Goal: Task Accomplishment & Management: Complete application form

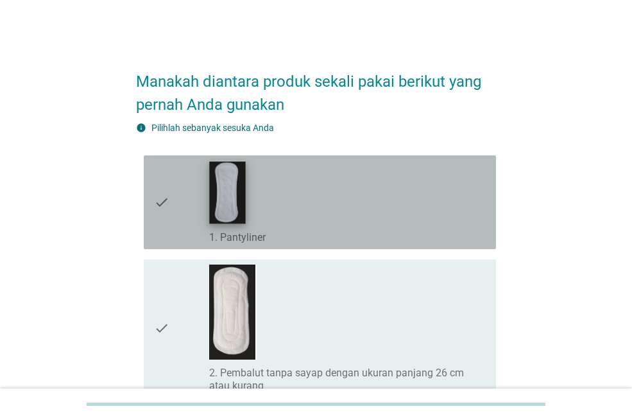
click at [233, 216] on img at bounding box center [228, 192] width 36 height 63
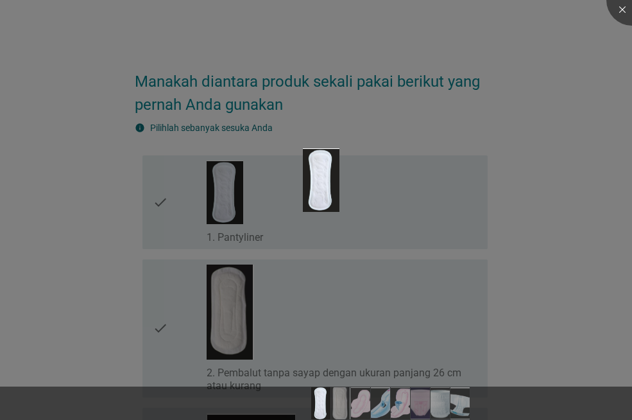
click at [80, 202] on div at bounding box center [316, 210] width 632 height 420
click at [627, 12] on div at bounding box center [632, -1] width 51 height 51
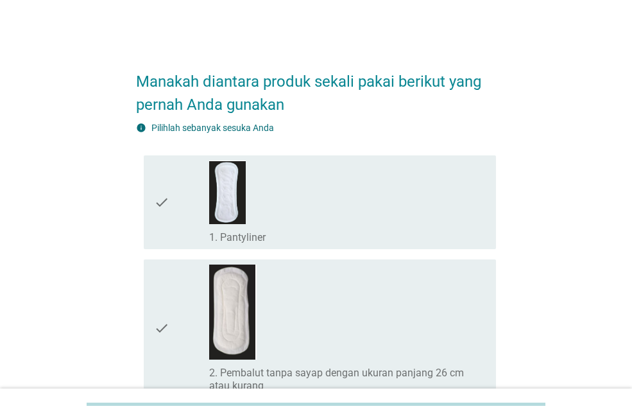
scroll to position [64, 0]
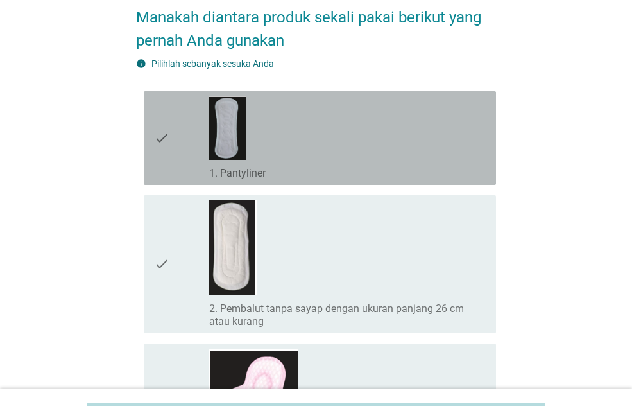
click at [164, 137] on icon "check" at bounding box center [161, 137] width 15 height 83
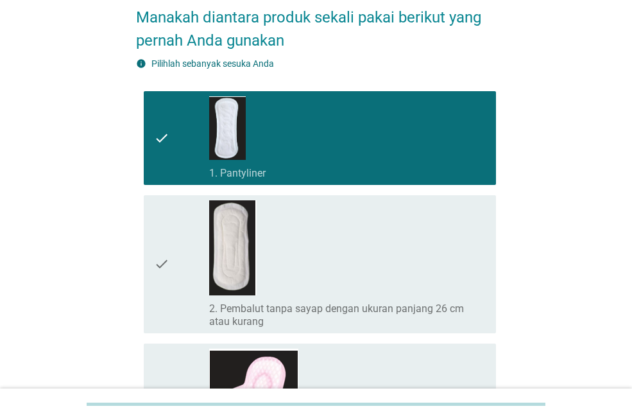
click at [161, 262] on icon "check" at bounding box center [161, 264] width 15 height 128
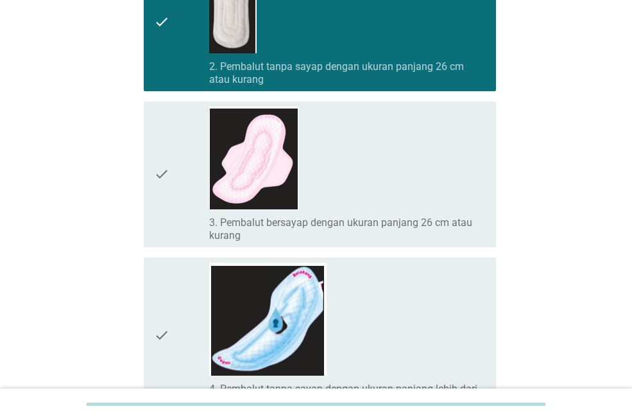
scroll to position [321, 0]
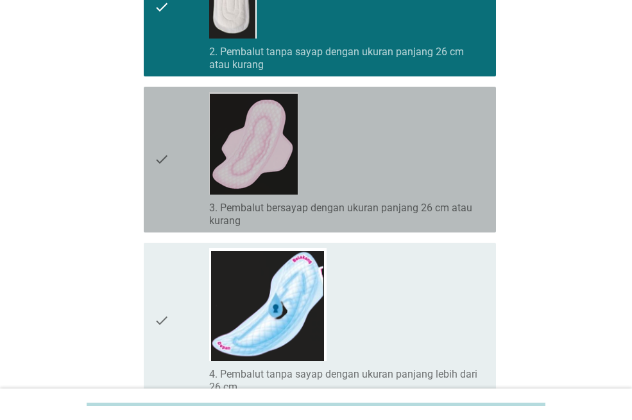
click at [160, 157] on icon "check" at bounding box center [161, 159] width 15 height 135
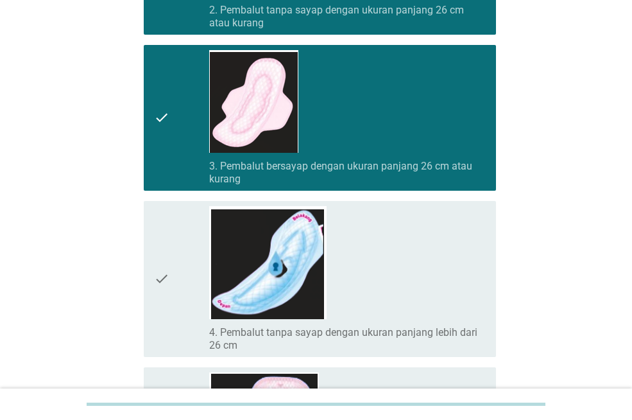
scroll to position [385, 0]
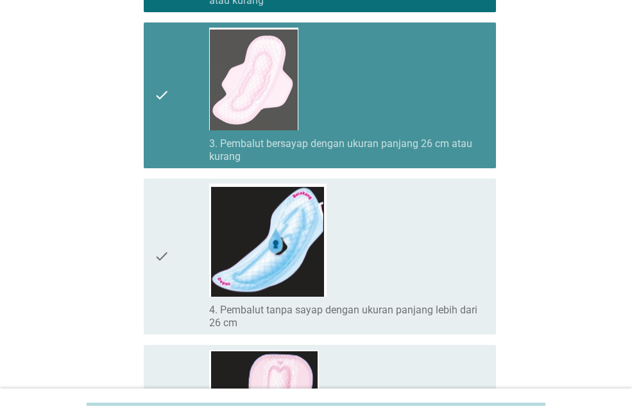
drag, startPoint x: 153, startPoint y: 95, endPoint x: 152, endPoint y: 112, distance: 16.7
click at [153, 95] on div "check check_box_outline_blank 3. Pembalut bersayap dengan ukuran panjang 26 cm …" at bounding box center [320, 95] width 352 height 146
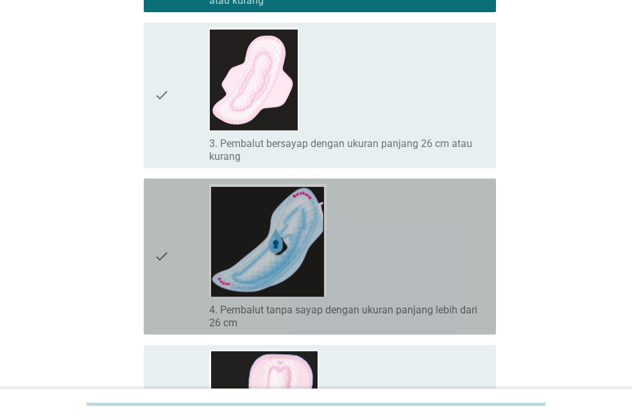
click at [160, 269] on icon "check" at bounding box center [161, 257] width 15 height 146
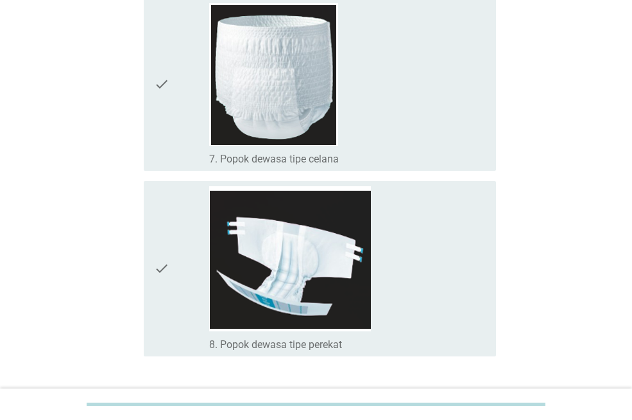
scroll to position [1091, 0]
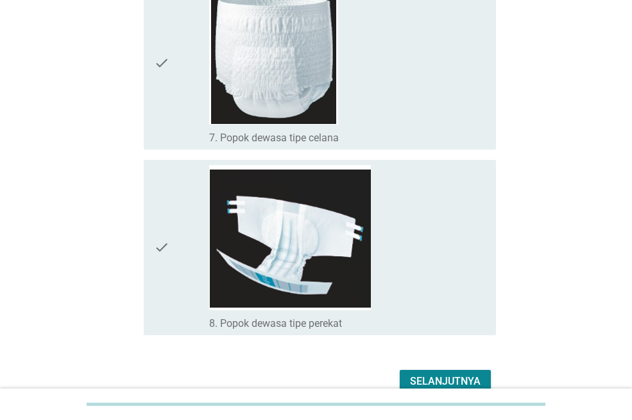
click at [444, 381] on div "Selanjutnya" at bounding box center [445, 381] width 71 height 15
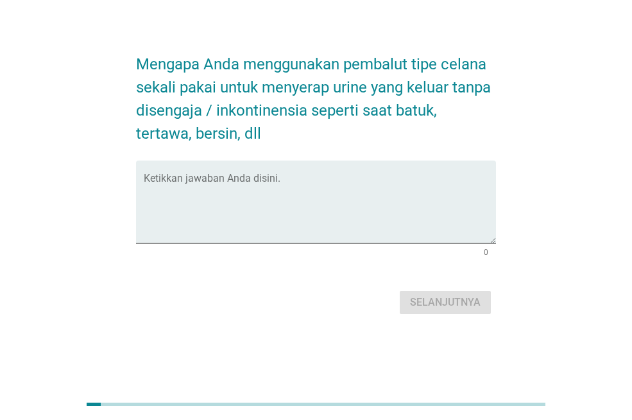
scroll to position [0, 0]
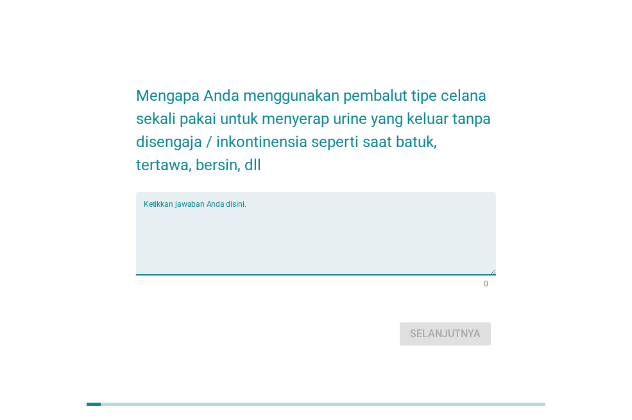
click at [222, 227] on textarea "Ketikkan jawaban Anda disini." at bounding box center [320, 240] width 352 height 67
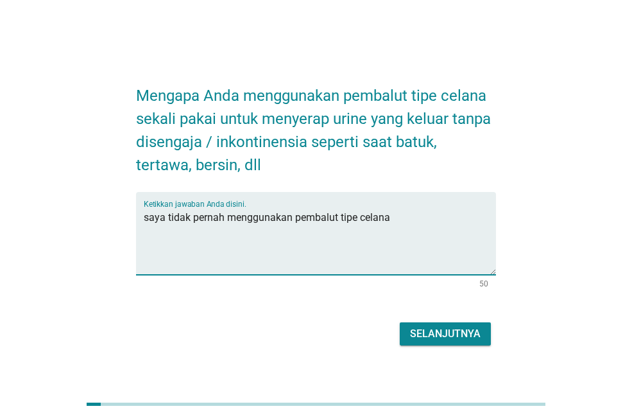
type textarea "saya tidak pernah menggunakan pembalut tipe celana"
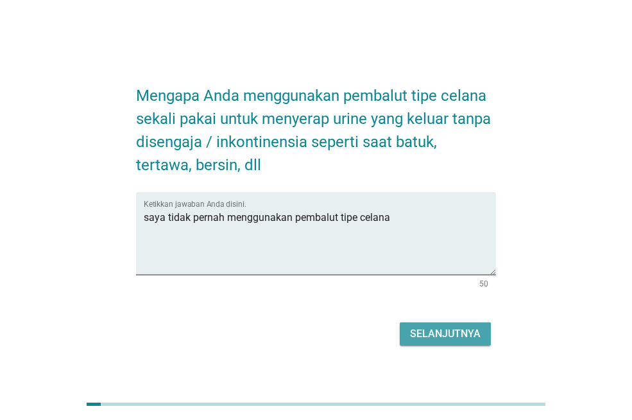
click at [436, 336] on div "Selanjutnya" at bounding box center [445, 333] width 71 height 15
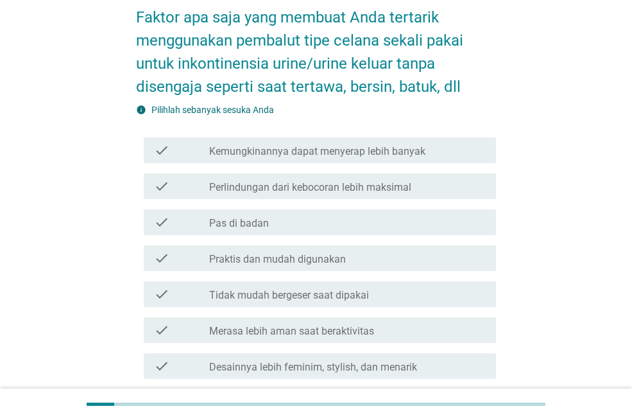
scroll to position [128, 0]
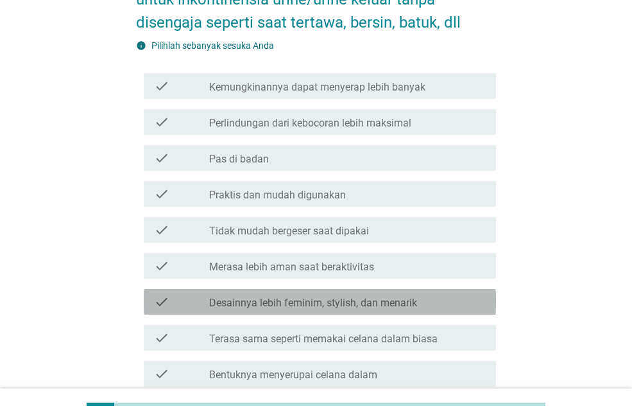
click at [345, 300] on label "Desainnya lebih feminim, stylish, dan menarik" at bounding box center [313, 303] width 208 height 13
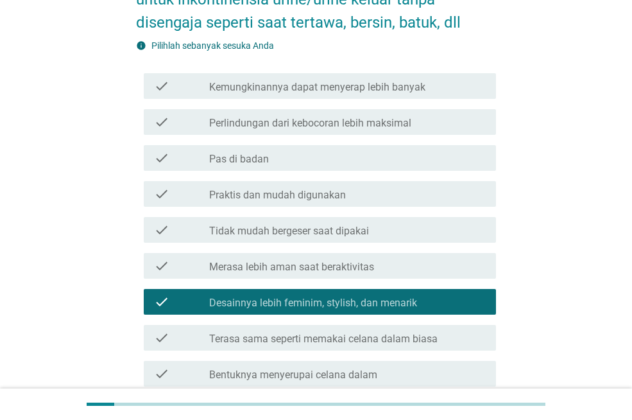
scroll to position [193, 0]
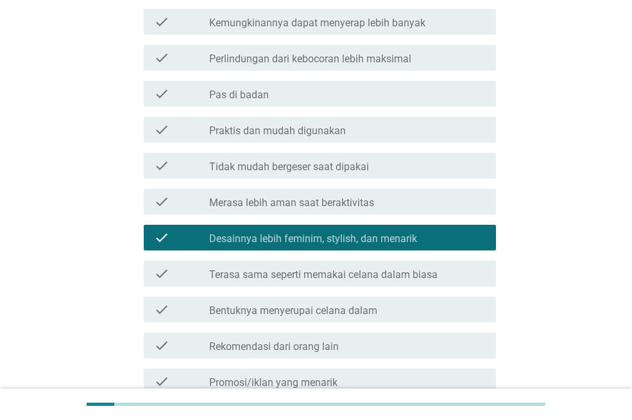
click at [345, 279] on label "Terasa sama seperti memakai celana dalam biasa" at bounding box center [323, 274] width 229 height 13
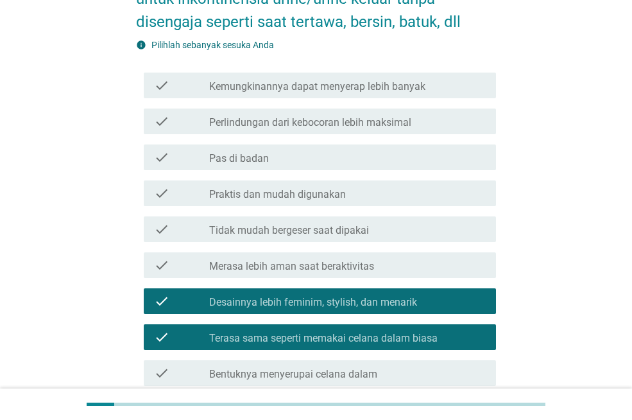
scroll to position [128, 0]
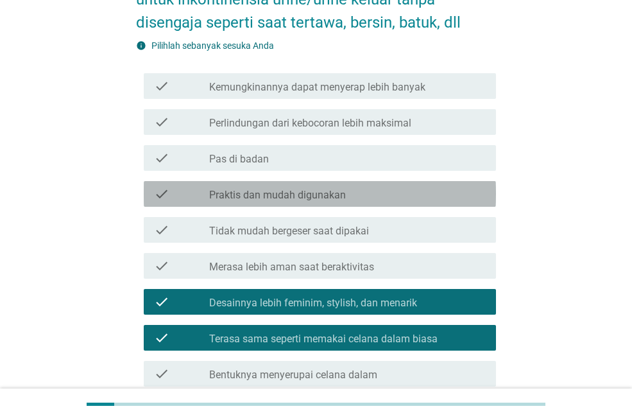
click at [305, 193] on label "Praktis dan mudah digunakan" at bounding box center [277, 195] width 137 height 13
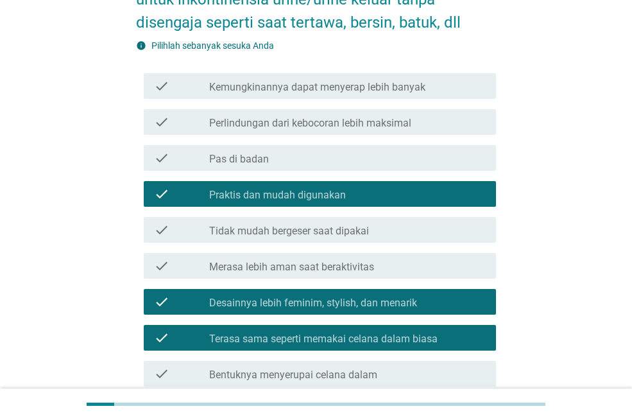
click at [311, 254] on div "check check_box_outline_blank Merasa lebih aman saat beraktivitas" at bounding box center [320, 266] width 352 height 26
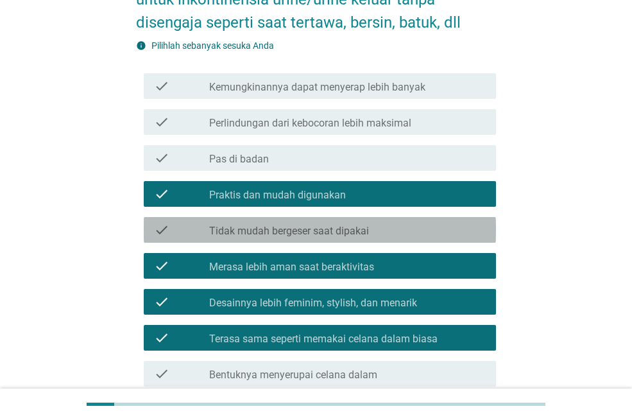
click at [318, 223] on div "check_box_outline_blank Tidak mudah bergeser saat dipakai" at bounding box center [347, 229] width 277 height 15
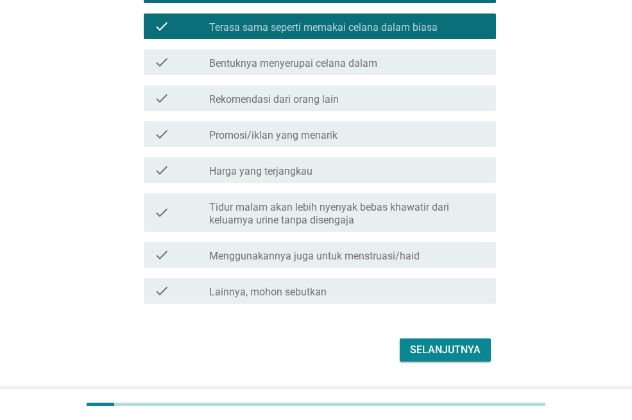
scroll to position [473, 0]
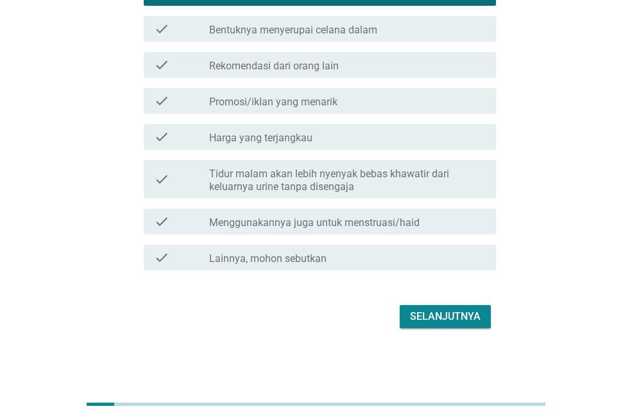
drag, startPoint x: 430, startPoint y: 328, endPoint x: 415, endPoint y: 324, distance: 14.8
click at [427, 327] on div "Selanjutnya" at bounding box center [316, 316] width 360 height 31
click at [421, 317] on div "Selanjutnya" at bounding box center [445, 316] width 71 height 15
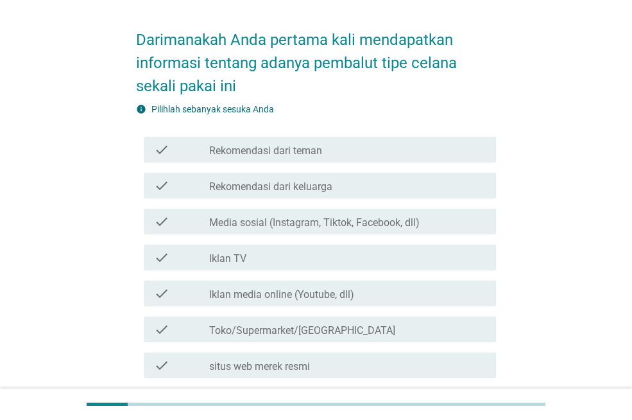
scroll to position [64, 0]
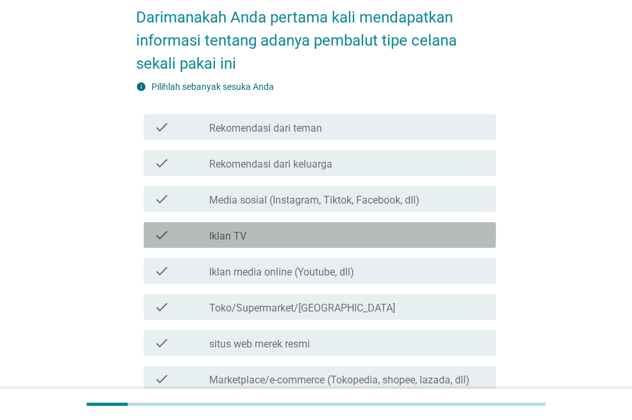
click at [233, 236] on label "Iklan TV" at bounding box center [227, 236] width 37 height 13
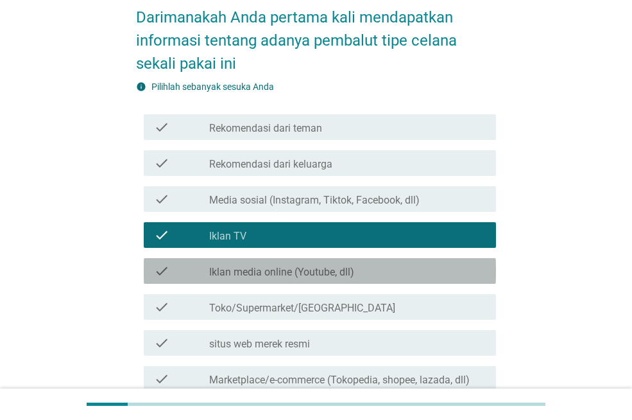
click at [239, 276] on label "Iklan media online (Youtube, dll)" at bounding box center [281, 272] width 145 height 13
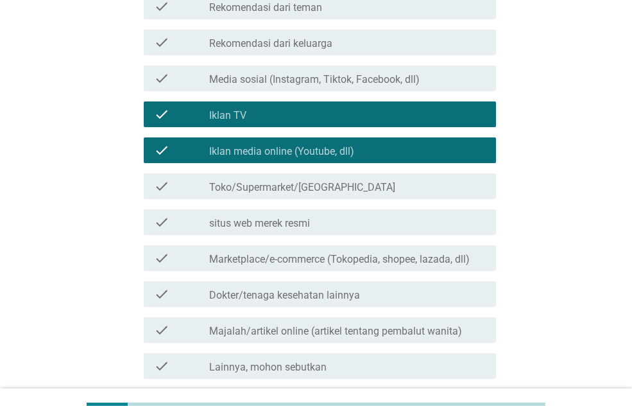
scroll to position [193, 0]
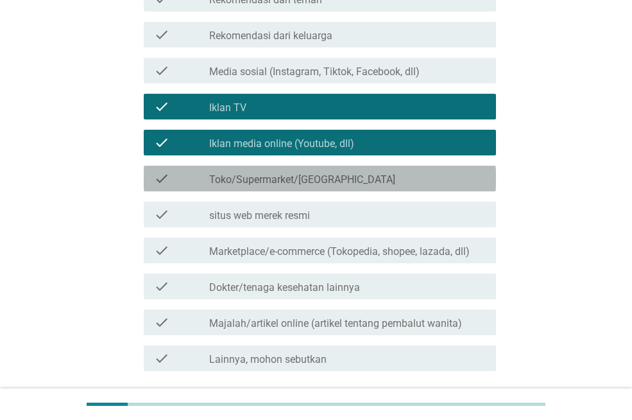
click at [300, 176] on label "Toko/Supermarket/[GEOGRAPHIC_DATA]" at bounding box center [302, 179] width 186 height 13
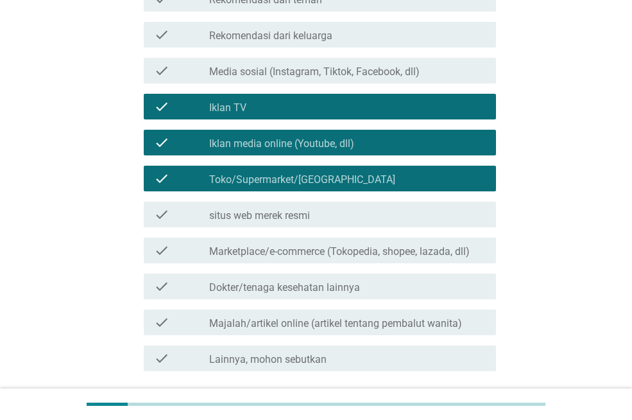
click at [367, 248] on label "Marketplace/e-commerce (Tokopedia, shopee, lazada, dll)" at bounding box center [339, 251] width 261 height 13
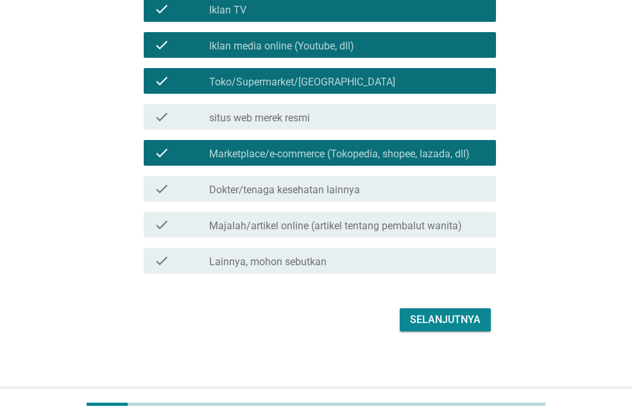
scroll to position [293, 0]
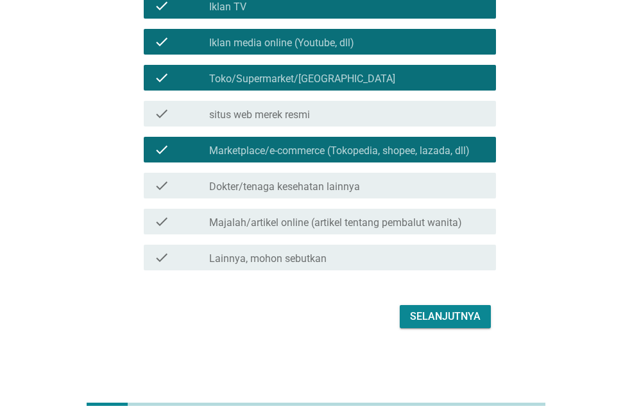
click at [439, 318] on div "Selanjutnya" at bounding box center [445, 316] width 71 height 15
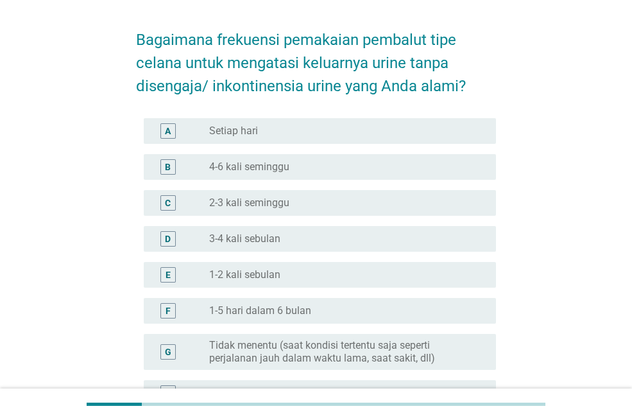
scroll to position [64, 0]
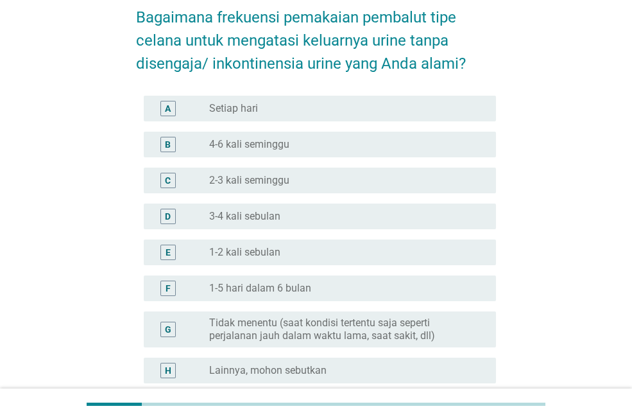
click at [392, 325] on label "Tidak menentu (saat kondisi tertentu saja seperti perjalanan jauh dalam waktu l…" at bounding box center [342, 330] width 266 height 26
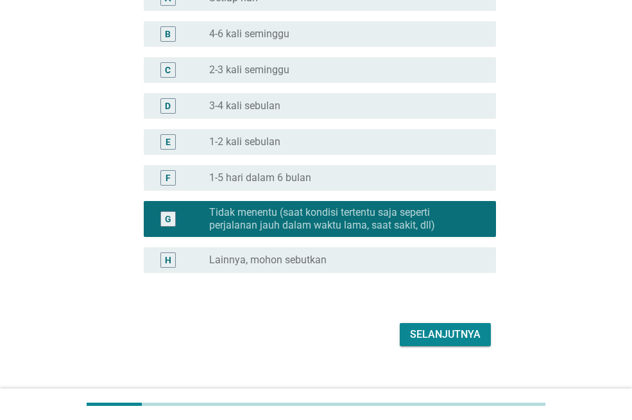
scroll to position [193, 0]
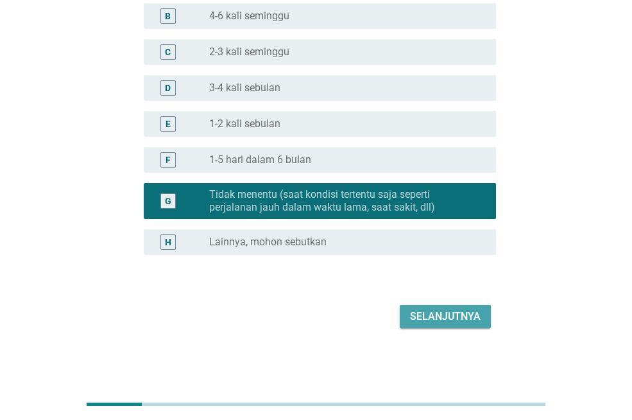
click at [416, 316] on div "Selanjutnya" at bounding box center [445, 316] width 71 height 15
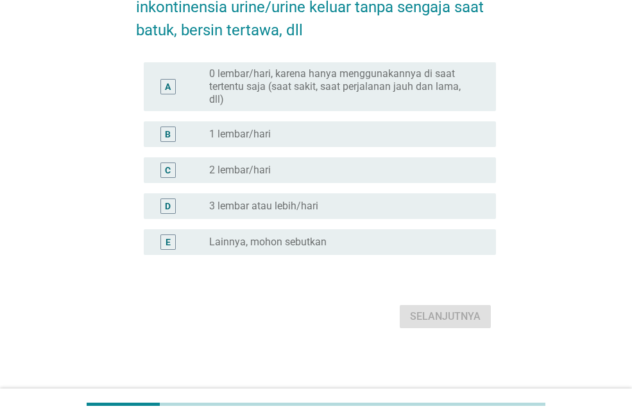
scroll to position [0, 0]
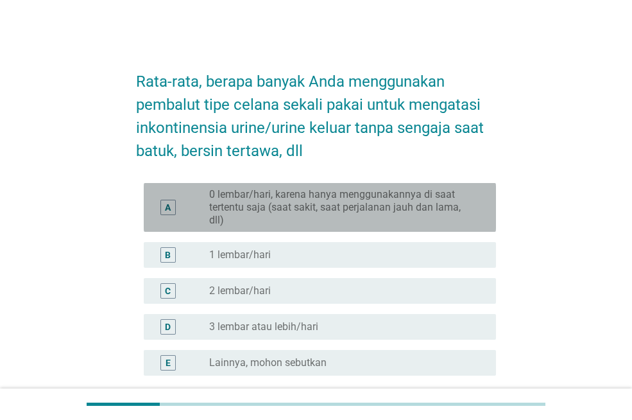
click at [325, 184] on div "A radio_button_unchecked 0 lembar/hari, karena hanya menggunakannya di saat ter…" at bounding box center [320, 207] width 352 height 49
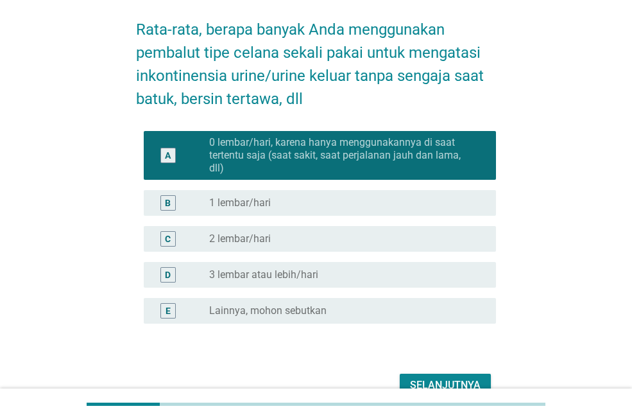
scroll to position [121, 0]
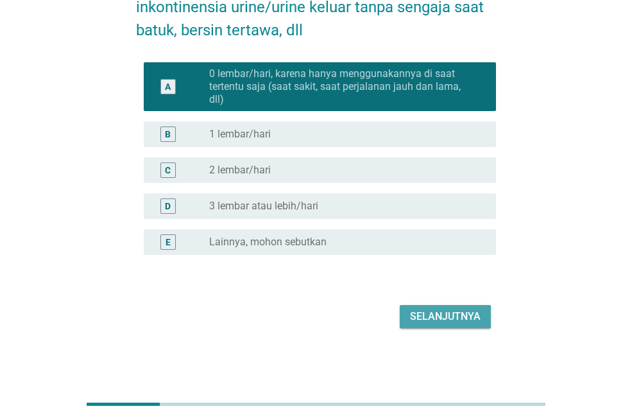
click at [428, 320] on div "Selanjutnya" at bounding box center [445, 316] width 71 height 15
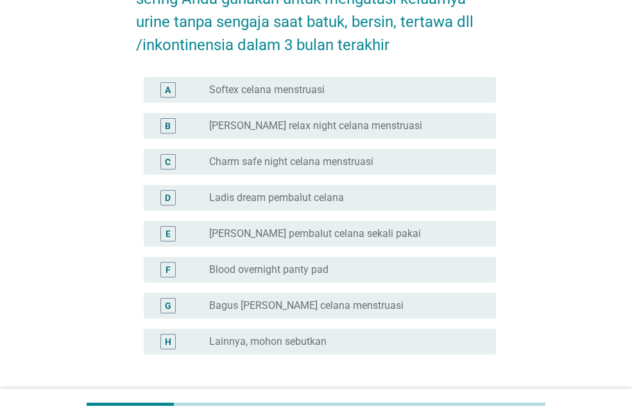
scroll to position [128, 0]
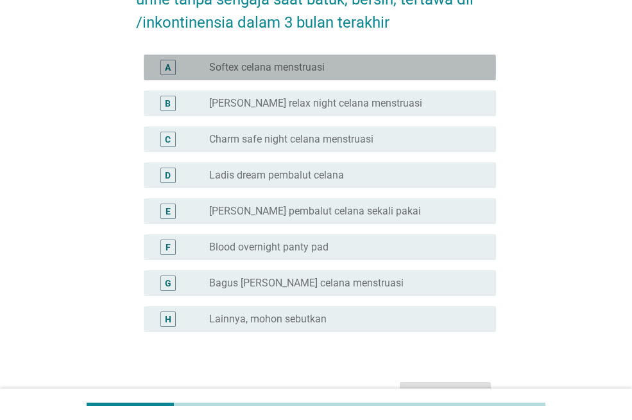
click at [248, 62] on label "Softex celana menstruasi" at bounding box center [267, 67] width 116 height 13
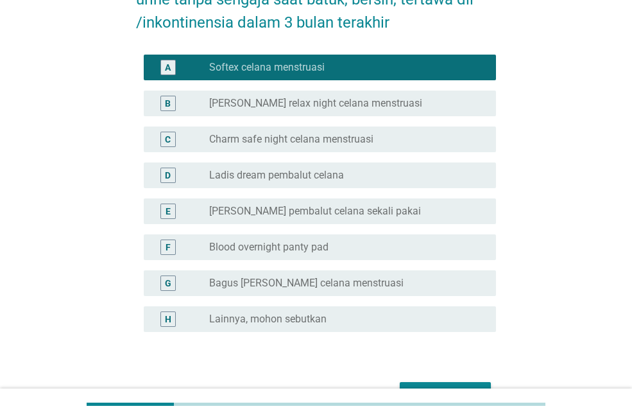
scroll to position [205, 0]
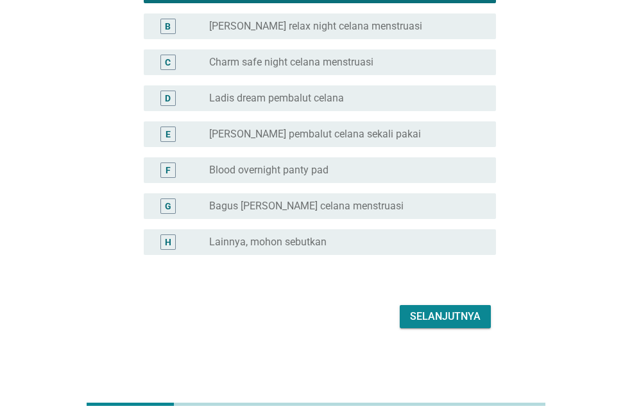
click at [451, 318] on div "Selanjutnya" at bounding box center [445, 316] width 71 height 15
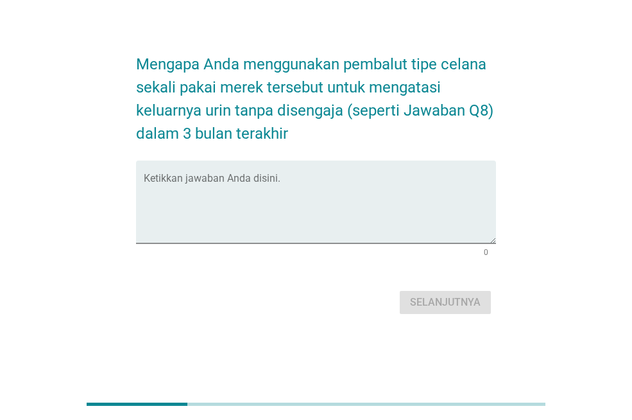
scroll to position [0, 0]
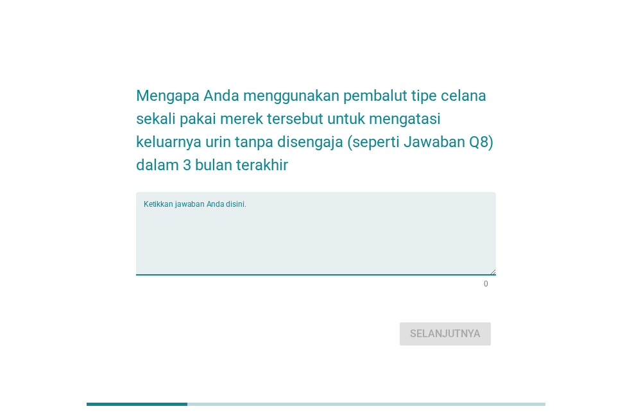
click at [213, 250] on textarea "Ketikkan jawaban Anda disini." at bounding box center [320, 240] width 352 height 67
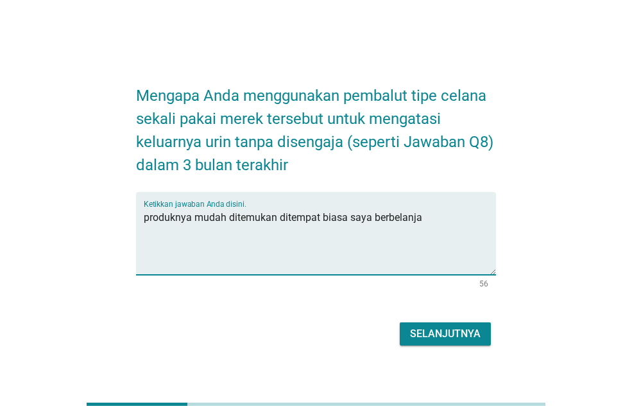
type textarea "produknya mudah ditemukan ditempat biasa saya berbelanja"
click at [428, 335] on div "Selanjutnya" at bounding box center [445, 333] width 71 height 15
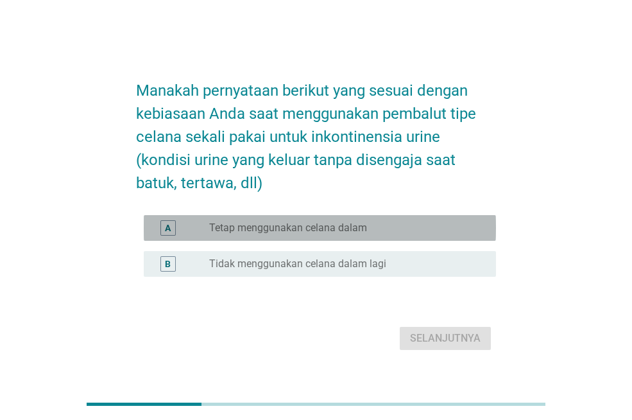
click at [370, 227] on div "radio_button_unchecked Tetap menggunakan celana dalam" at bounding box center [342, 227] width 266 height 13
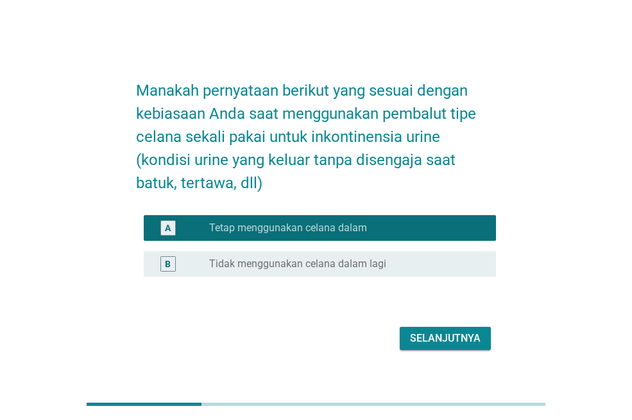
click at [467, 336] on div "Selanjutnya" at bounding box center [445, 338] width 71 height 15
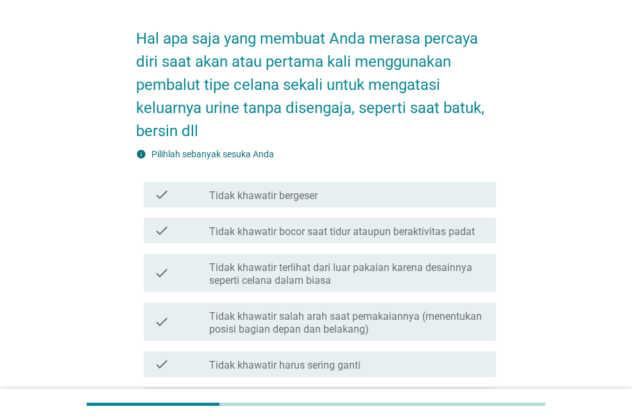
scroll to position [64, 0]
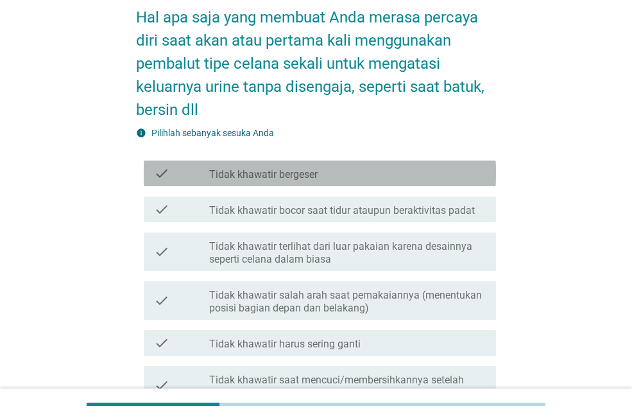
click at [277, 172] on label "Tidak khawatir bergeser" at bounding box center [263, 174] width 109 height 13
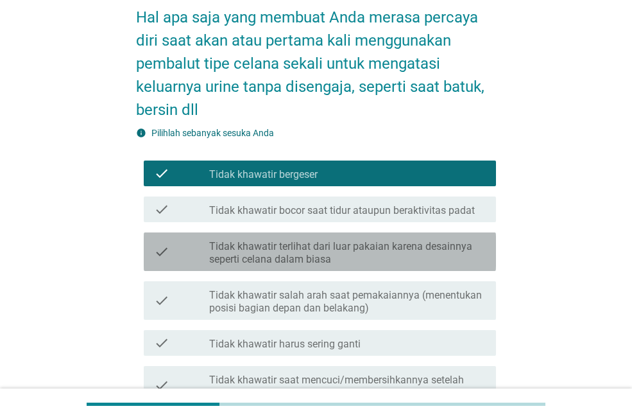
click at [310, 247] on label "Tidak khawatir terlihat dari luar pakaian karena desainnya seperti celana dalam…" at bounding box center [347, 253] width 277 height 26
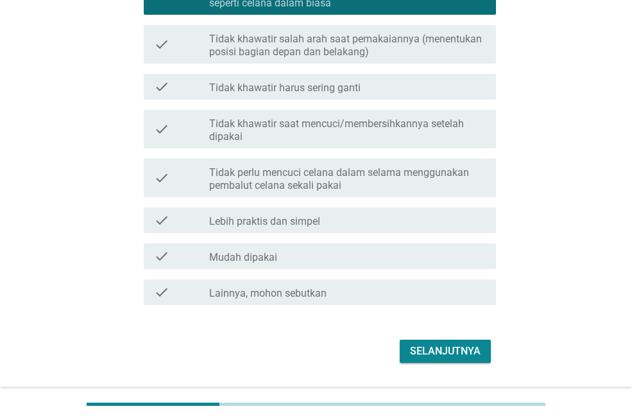
scroll to position [321, 0]
drag, startPoint x: 266, startPoint y: 256, endPoint x: 273, endPoint y: 243, distance: 13.8
click at [266, 256] on label "Mudah dipakai" at bounding box center [243, 256] width 68 height 13
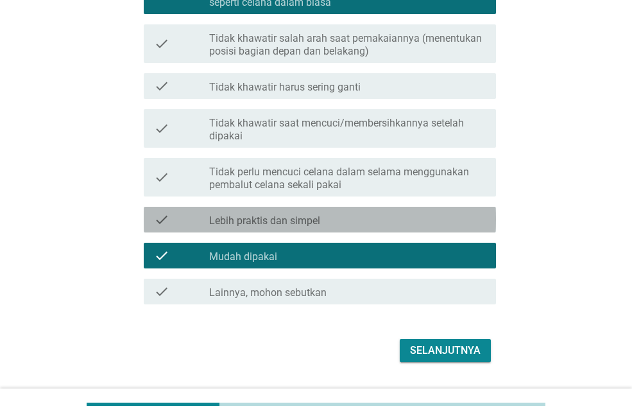
click at [282, 222] on label "Lebih praktis dan simpel" at bounding box center [264, 220] width 111 height 13
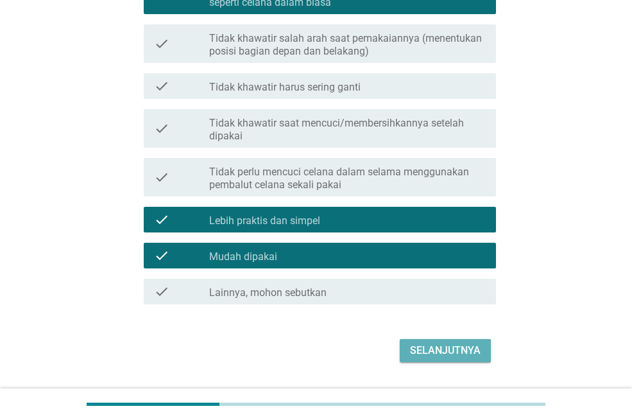
click at [437, 345] on div "Selanjutnya" at bounding box center [445, 350] width 71 height 15
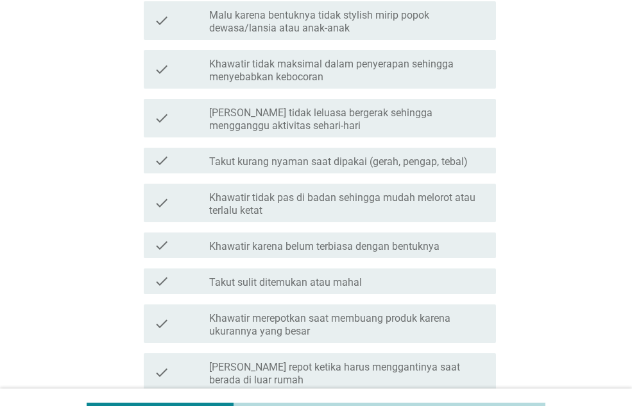
scroll to position [0, 0]
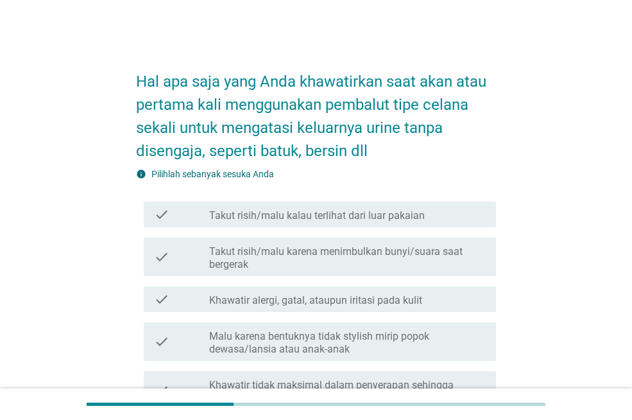
click at [324, 248] on label "Takut risih/malu karena menimbulkan bunyi/suara saat bergerak" at bounding box center [347, 258] width 277 height 26
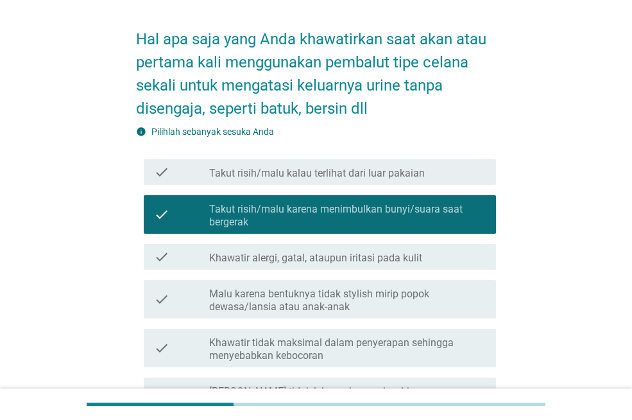
scroll to position [64, 0]
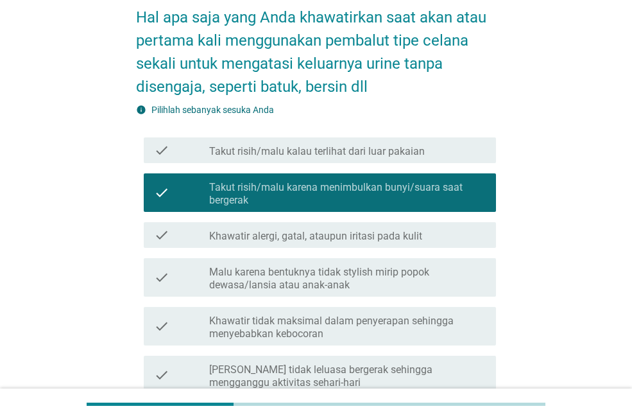
click at [326, 243] on div "check check_box_outline_blank Khawatir alergi, gatal, ataupun iritasi pada kulit" at bounding box center [320, 235] width 352 height 26
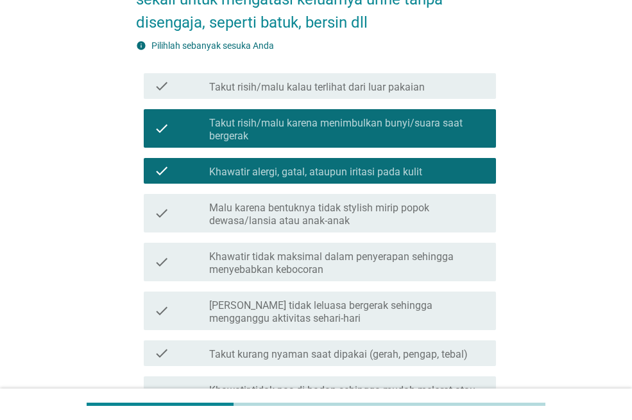
scroll to position [193, 0]
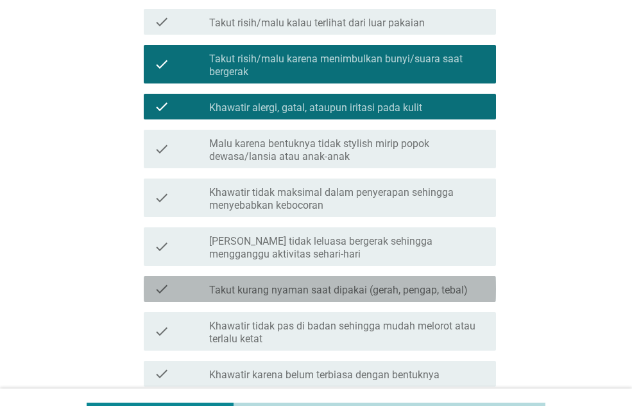
click at [344, 291] on label "Takut kurang nyaman saat dipakai (gerah, pengap, tebal)" at bounding box center [338, 290] width 259 height 13
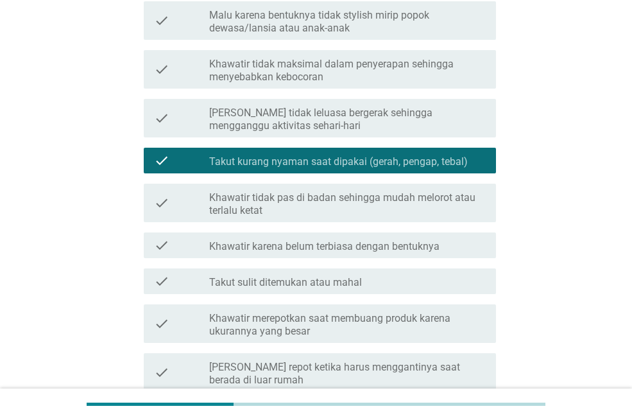
scroll to position [385, 0]
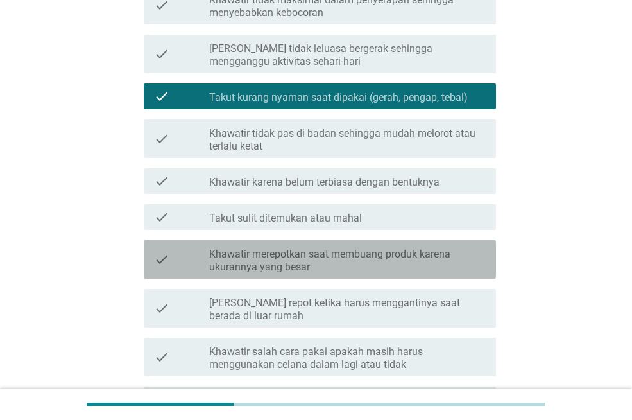
click at [344, 277] on div "check check_box_outline_blank Khawatir merepotkan saat membuang produk karena u…" at bounding box center [320, 259] width 352 height 39
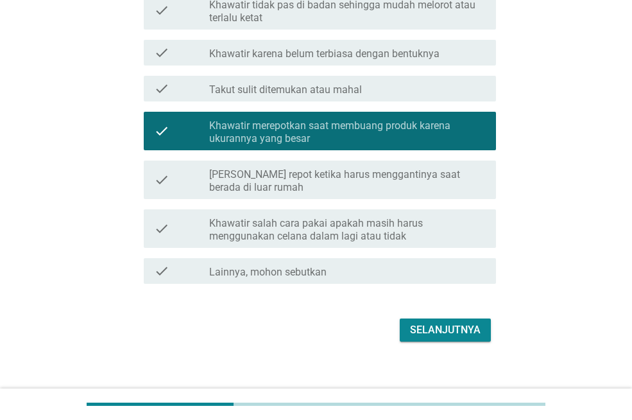
scroll to position [527, 0]
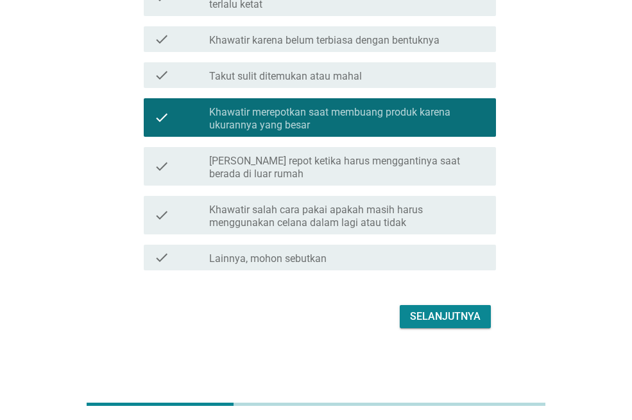
click at [438, 311] on div "Selanjutnya" at bounding box center [445, 316] width 71 height 15
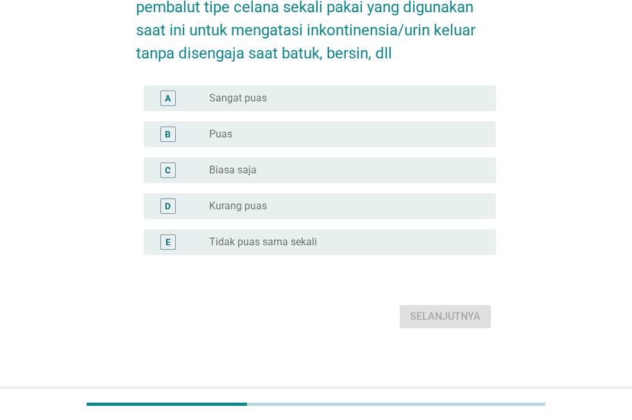
scroll to position [0, 0]
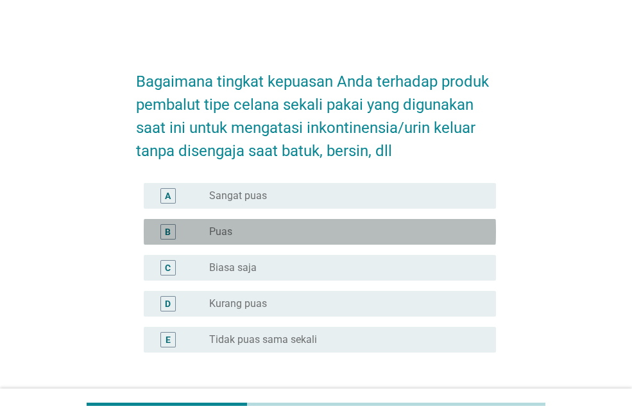
click at [233, 243] on div "B radio_button_unchecked Puas" at bounding box center [320, 232] width 352 height 26
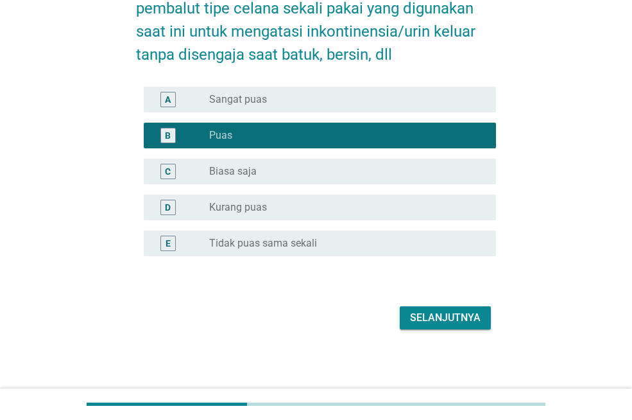
scroll to position [98, 0]
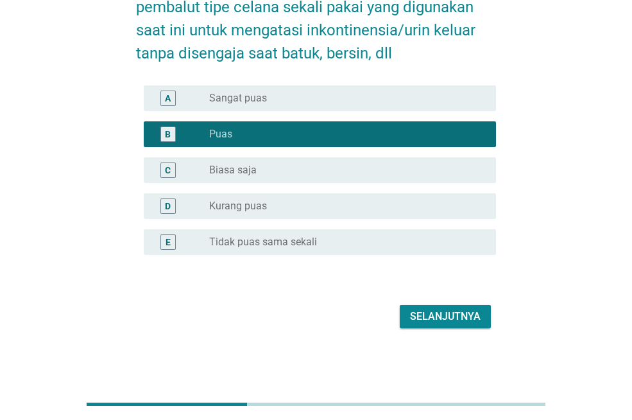
click at [412, 316] on div "Selanjutnya" at bounding box center [445, 316] width 71 height 15
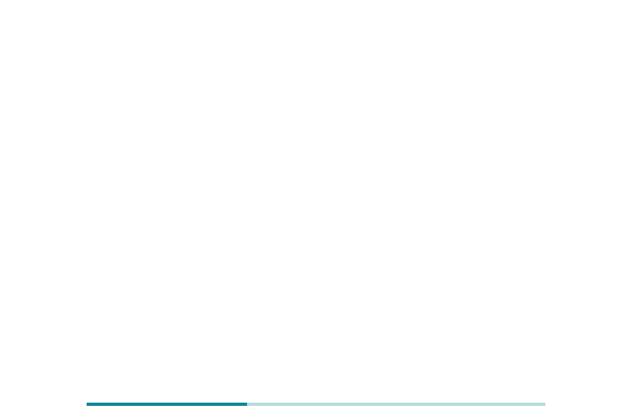
scroll to position [0, 0]
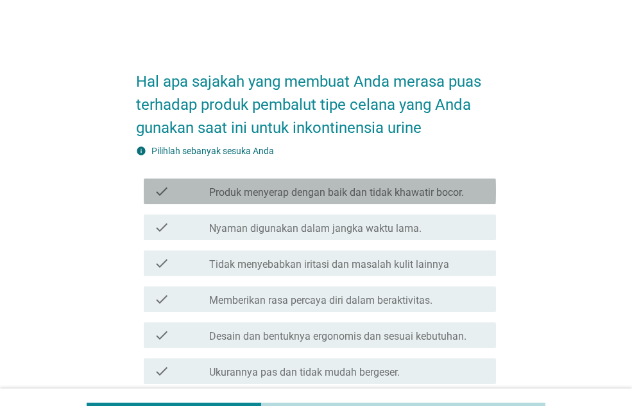
click at [395, 197] on label "Produk menyerap dengan baik dan tidak khawatir bocor." at bounding box center [336, 192] width 255 height 13
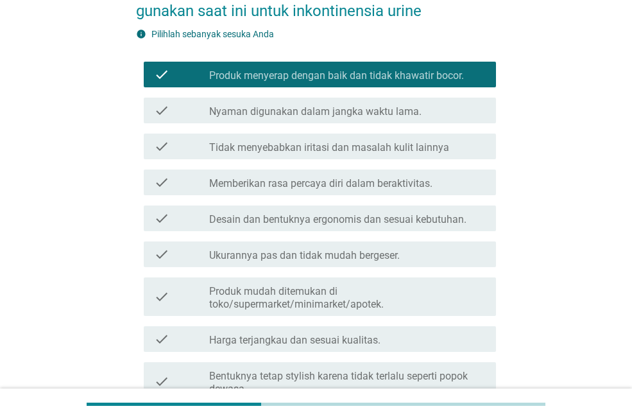
scroll to position [128, 0]
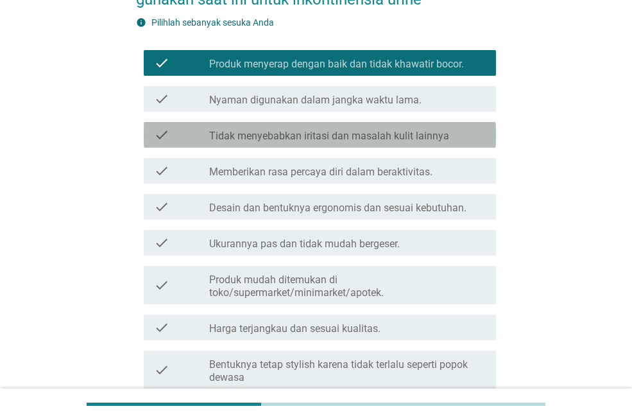
click at [379, 142] on label "Tidak menyebabkan iritasi dan masalah kulit lainnya" at bounding box center [329, 136] width 240 height 13
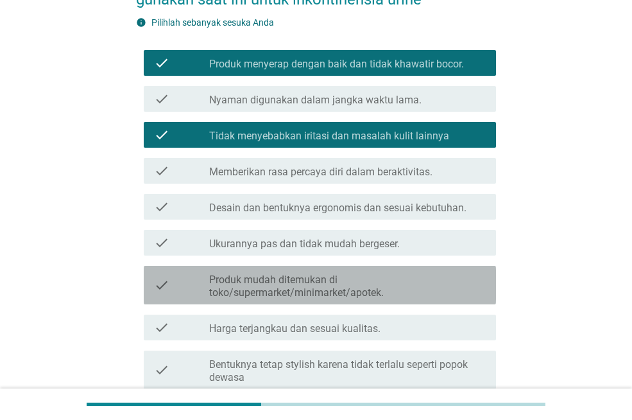
click at [313, 291] on label "Produk mudah ditemukan di toko/supermarket/minimarket/apotek." at bounding box center [347, 286] width 277 height 26
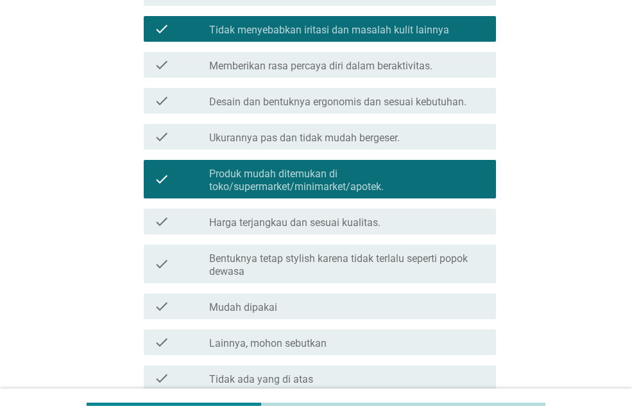
scroll to position [257, 0]
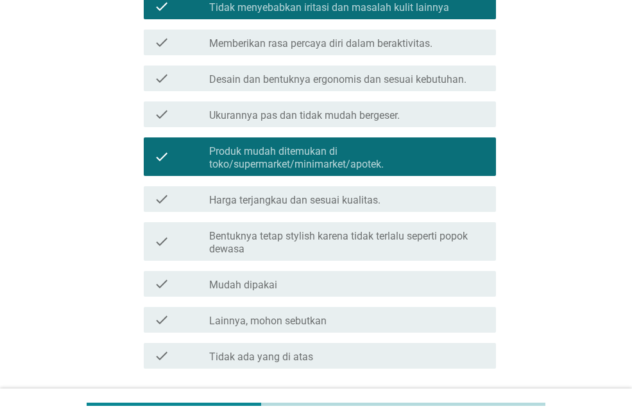
click at [318, 207] on div "check check_box_outline_blank Harga terjangkau dan sesuai kualitas." at bounding box center [320, 199] width 352 height 26
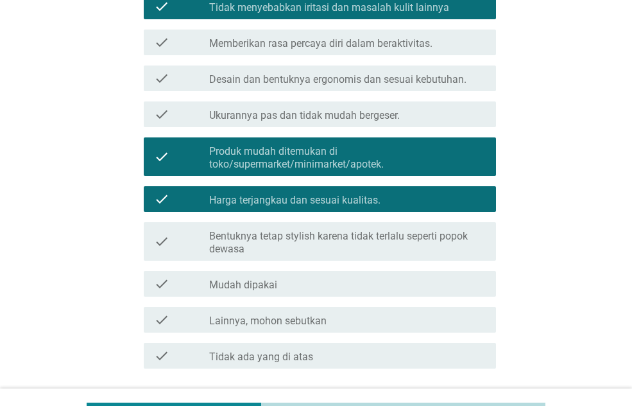
click at [327, 232] on label "Bentuknya tetap stylish karena tidak terlalu seperti popok dewasa" at bounding box center [347, 243] width 277 height 26
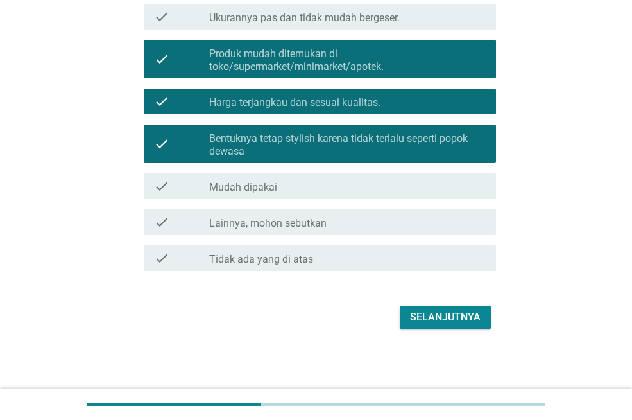
scroll to position [355, 0]
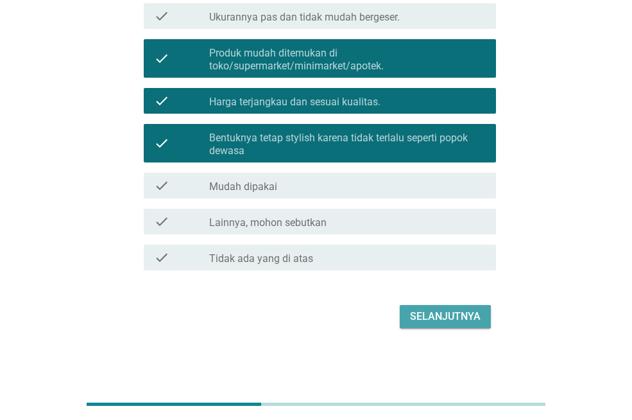
click at [429, 316] on div "Selanjutnya" at bounding box center [445, 316] width 71 height 15
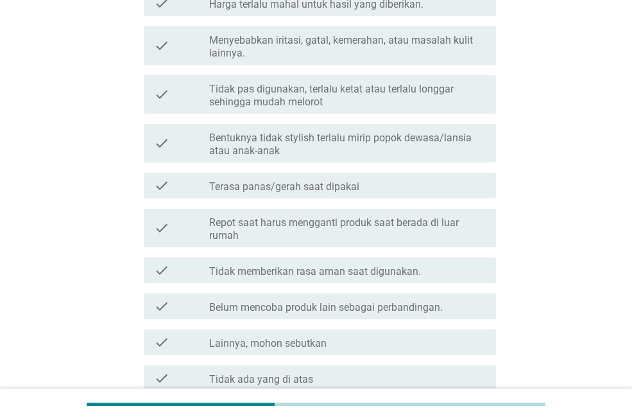
scroll to position [0, 0]
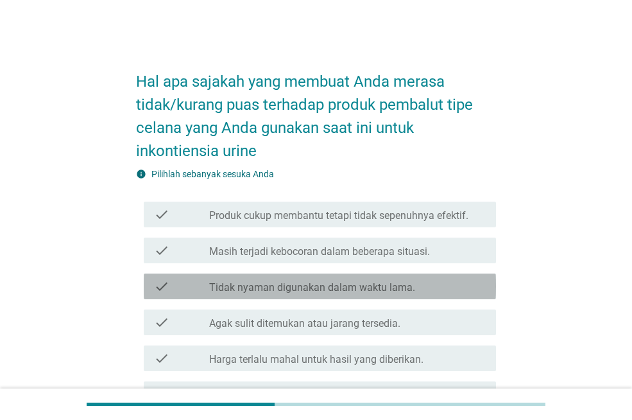
click at [374, 288] on label "Tidak nyaman digunakan dalam waktu lama." at bounding box center [312, 287] width 206 height 13
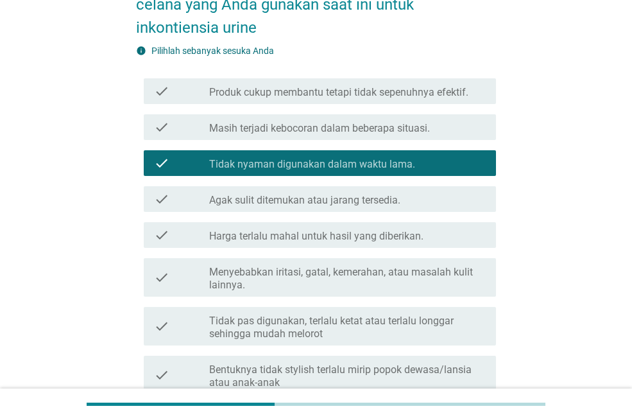
scroll to position [128, 0]
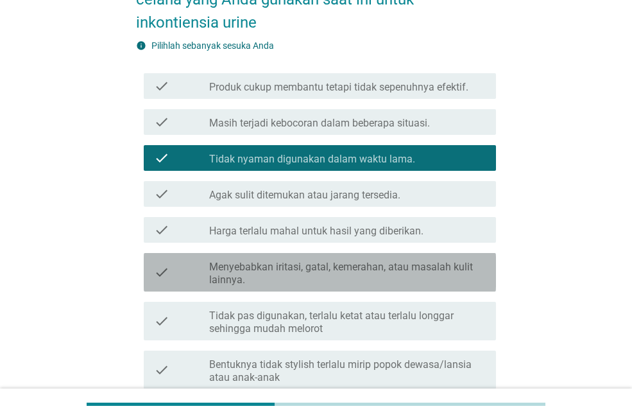
click at [351, 261] on label "Menyebabkan iritasi, gatal, kemerahan, atau masalah kulit lainnya." at bounding box center [347, 274] width 277 height 26
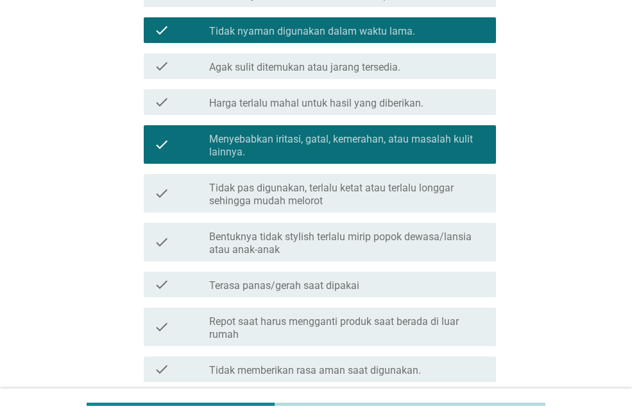
scroll to position [257, 0]
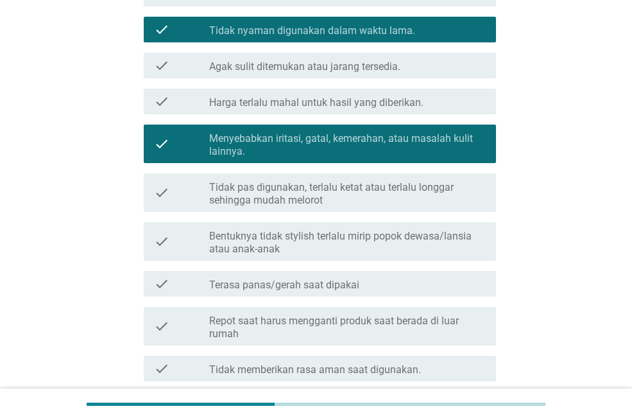
click at [336, 291] on label "Terasa panas/gerah saat dipakai" at bounding box center [284, 285] width 150 height 13
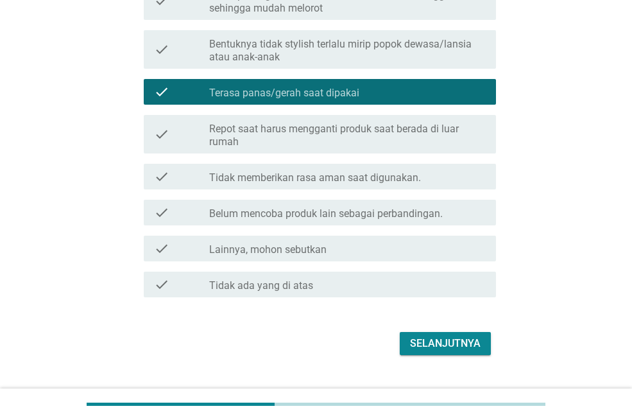
scroll to position [449, 0]
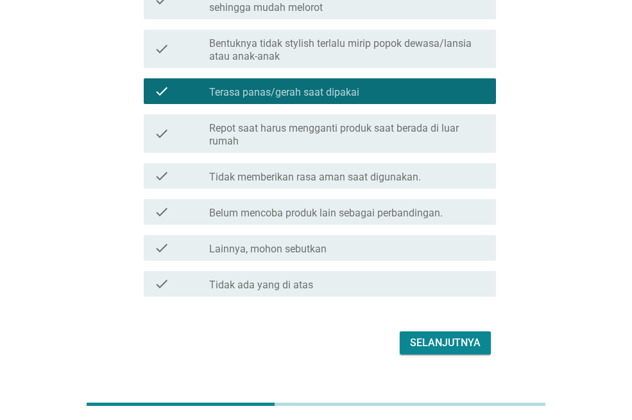
click at [467, 345] on div "Selanjutnya" at bounding box center [445, 342] width 71 height 15
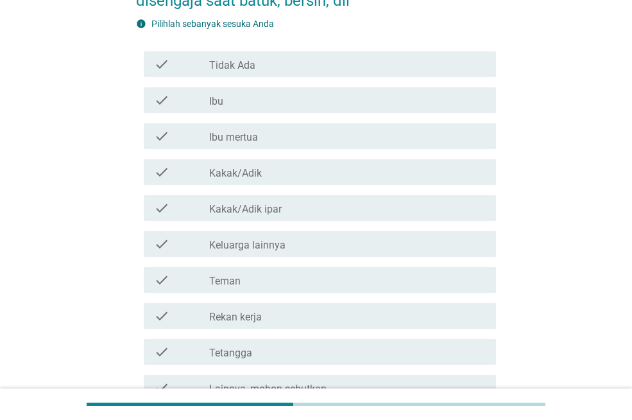
scroll to position [128, 0]
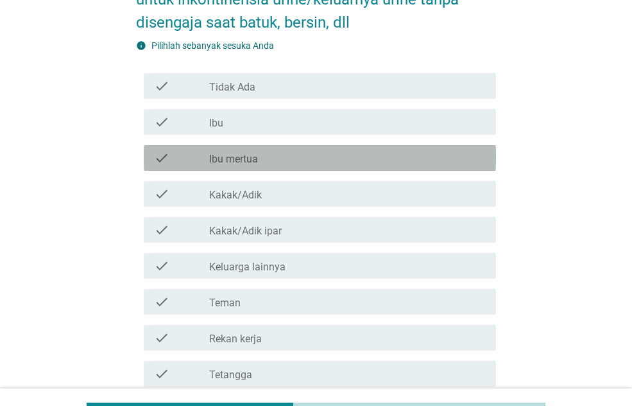
click at [260, 158] on div "check_box_outline_blank Ibu mertua" at bounding box center [347, 157] width 277 height 15
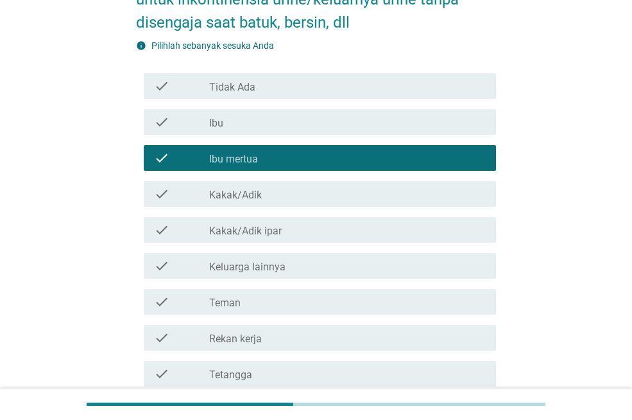
scroll to position [281, 0]
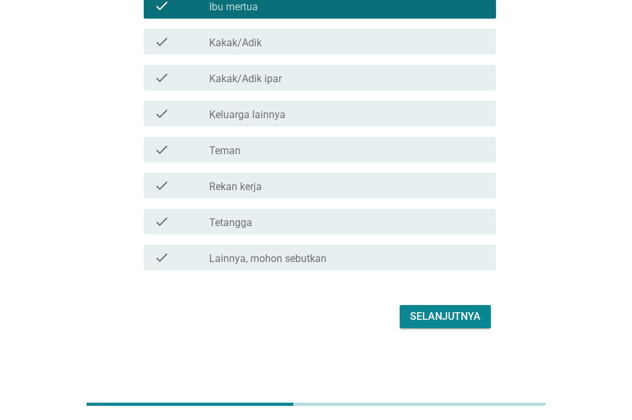
click at [441, 328] on div "Selanjutnya" at bounding box center [316, 316] width 360 height 31
click at [441, 317] on div "Selanjutnya" at bounding box center [445, 316] width 71 height 15
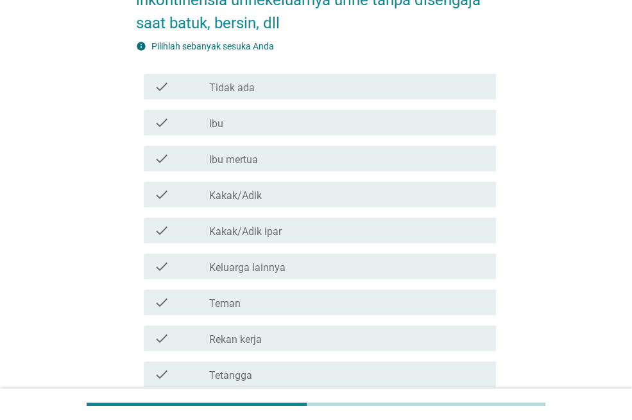
scroll to position [128, 0]
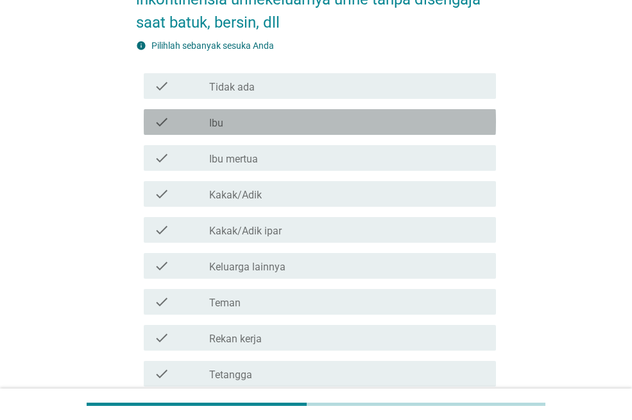
click at [250, 117] on div "check_box_outline_blank Ibu" at bounding box center [347, 121] width 277 height 15
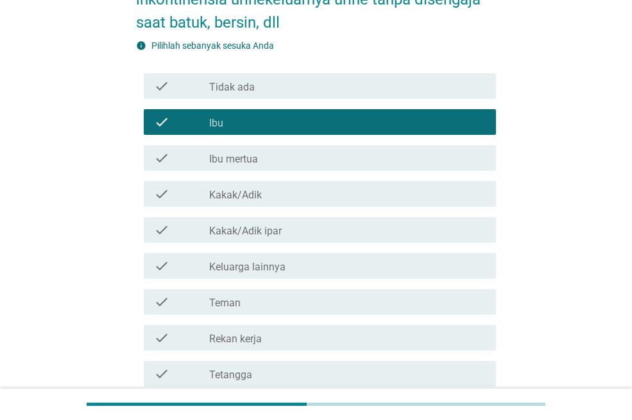
click at [251, 148] on div "check check_box_outline_blank Ibu mertua" at bounding box center [320, 158] width 352 height 26
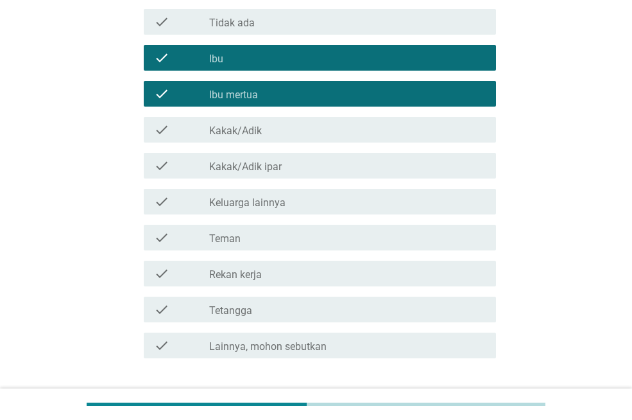
scroll to position [257, 0]
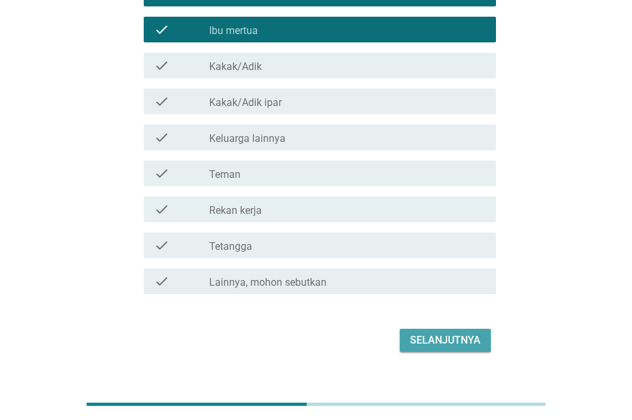
click at [451, 337] on div "Selanjutnya" at bounding box center [445, 340] width 71 height 15
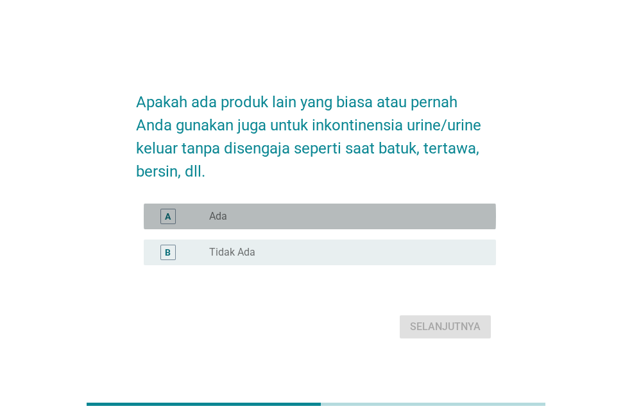
click at [230, 221] on div "radio_button_unchecked Ada" at bounding box center [342, 216] width 266 height 13
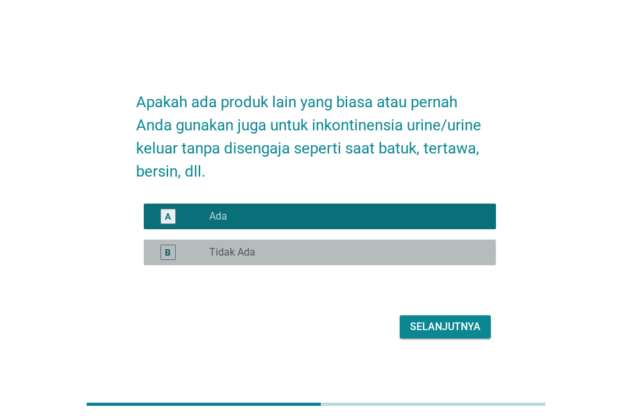
drag, startPoint x: 287, startPoint y: 255, endPoint x: 315, endPoint y: 265, distance: 29.8
click at [286, 255] on div "radio_button_unchecked Tidak Ada" at bounding box center [342, 252] width 266 height 13
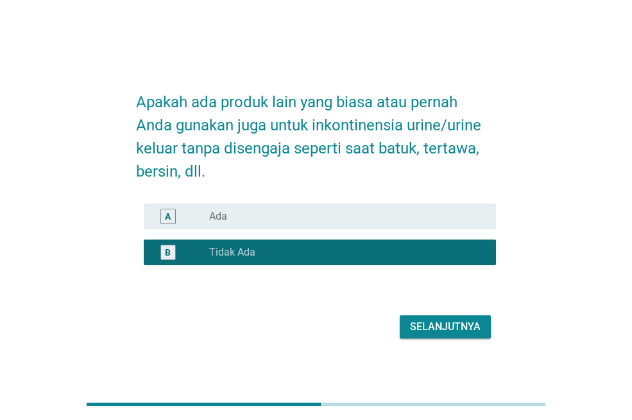
click at [432, 324] on div "Selanjutnya" at bounding box center [445, 326] width 71 height 15
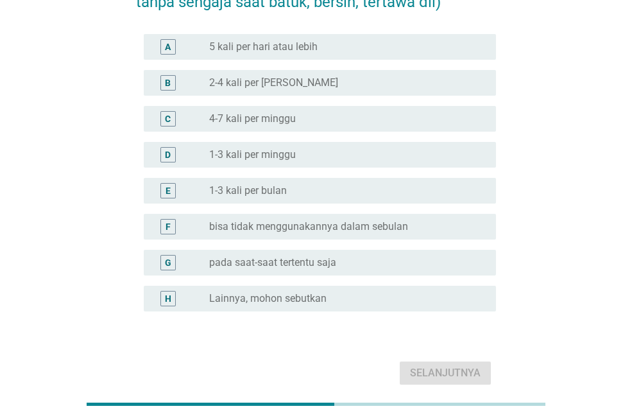
scroll to position [128, 0]
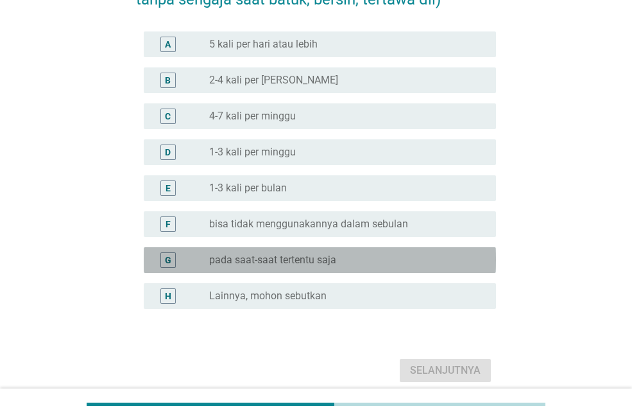
click at [326, 261] on label "pada saat-saat tertentu saja" at bounding box center [272, 260] width 127 height 13
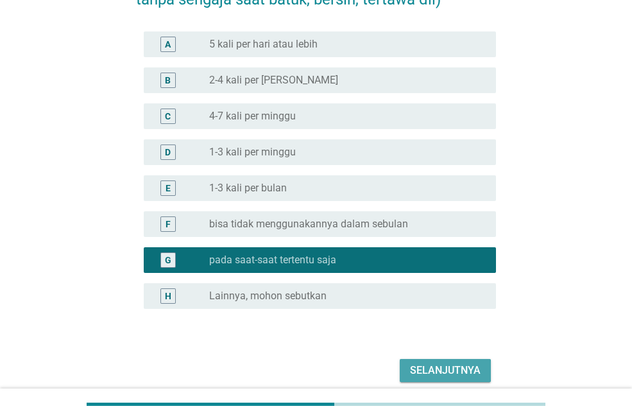
click at [420, 363] on div "Selanjutnya" at bounding box center [445, 370] width 71 height 15
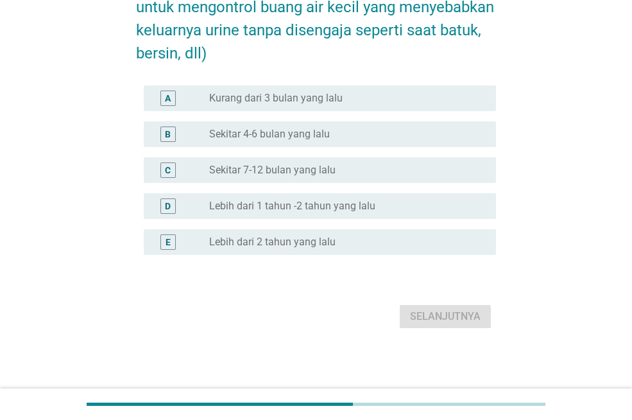
scroll to position [0, 0]
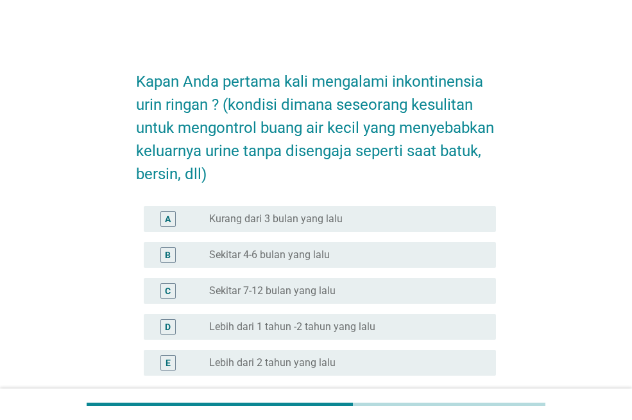
click at [340, 322] on label "Lebih dari 1 tahun -2 tahun yang lalu" at bounding box center [292, 326] width 166 height 13
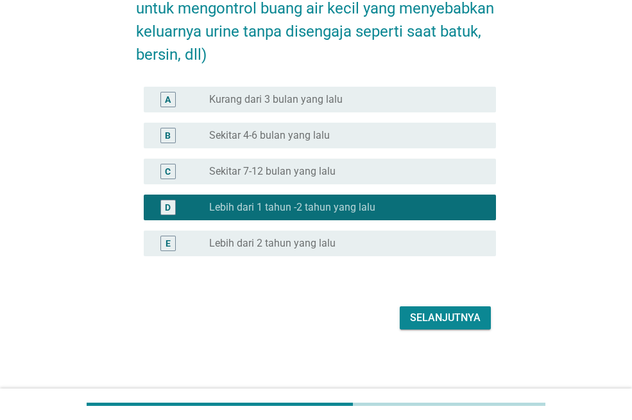
scroll to position [121, 0]
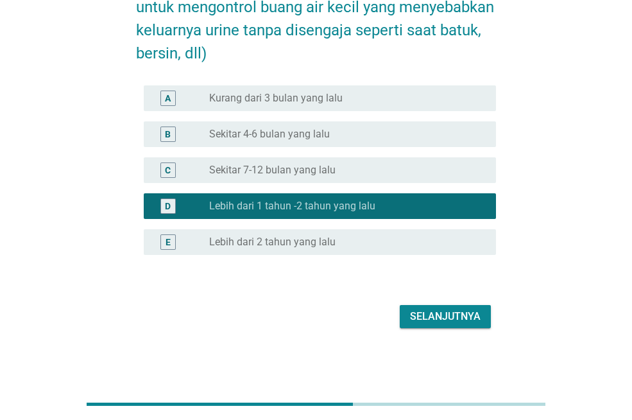
click at [462, 320] on div "Selanjutnya" at bounding box center [445, 316] width 71 height 15
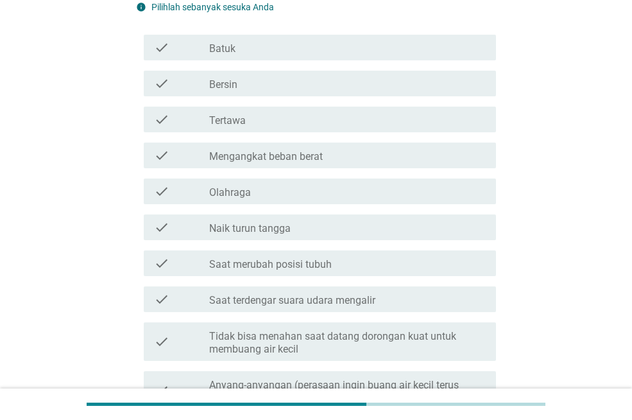
scroll to position [0, 0]
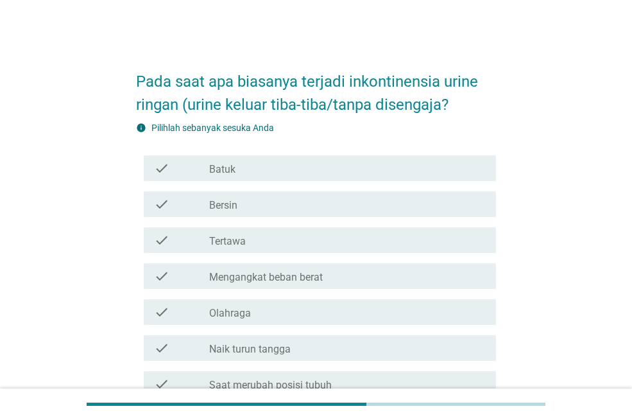
click at [236, 170] on div "check_box_outline_blank Batuk" at bounding box center [347, 168] width 277 height 15
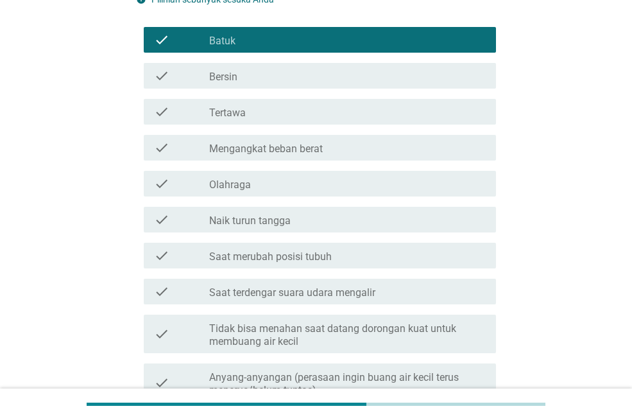
scroll to position [193, 0]
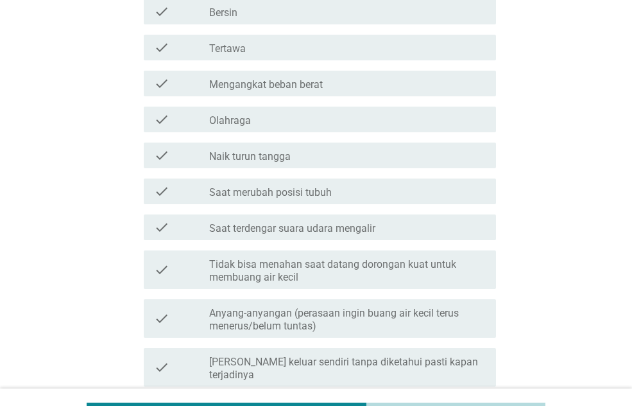
click at [291, 268] on label "Tidak bisa menahan saat datang dorongan kuat untuk membuang air kecil" at bounding box center [347, 271] width 277 height 26
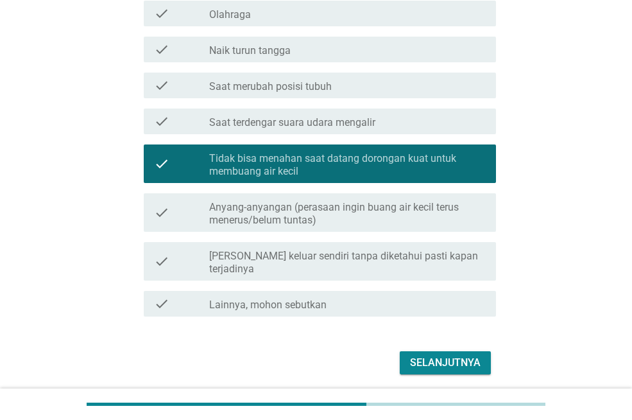
scroll to position [321, 0]
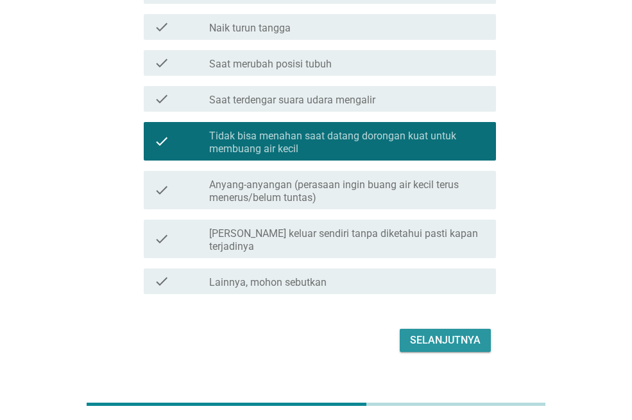
click at [455, 333] on div "Selanjutnya" at bounding box center [445, 340] width 71 height 15
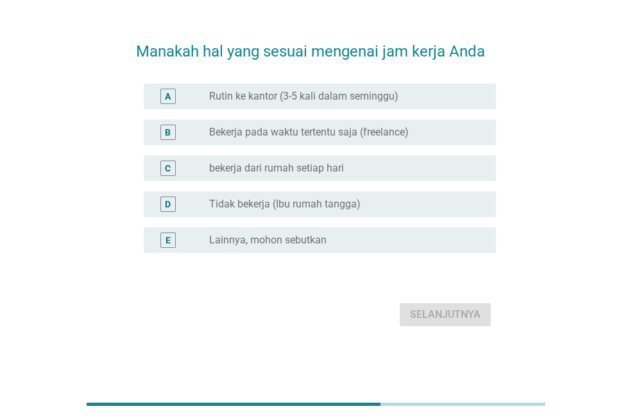
scroll to position [0, 0]
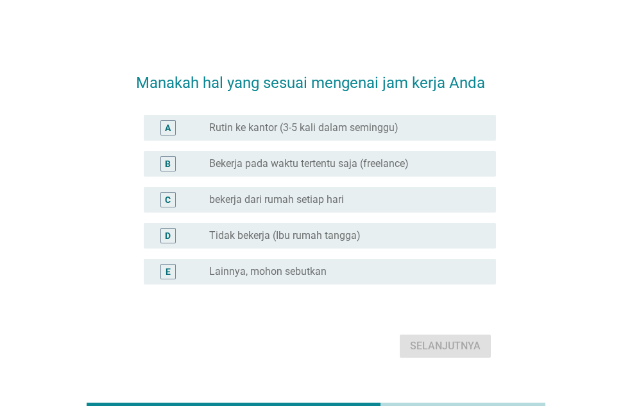
click at [265, 161] on label "Bekerja pada waktu tertentu saja (freelance)" at bounding box center [309, 163] width 200 height 13
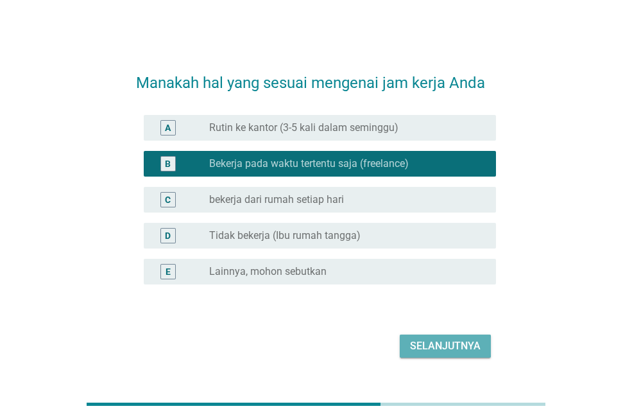
drag, startPoint x: 441, startPoint y: 347, endPoint x: 421, endPoint y: 342, distance: 20.7
click at [441, 347] on div "Selanjutnya" at bounding box center [445, 345] width 71 height 15
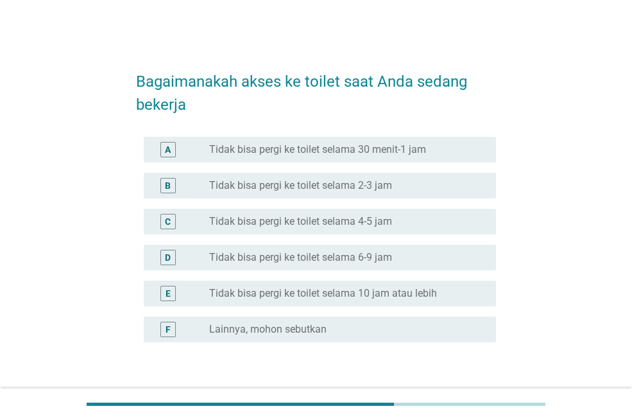
click at [276, 334] on label "Lainnya, mohon sebutkan" at bounding box center [267, 329] width 117 height 13
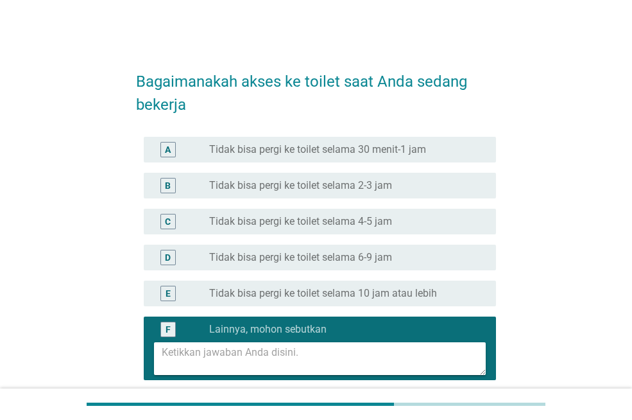
click at [274, 360] on textarea at bounding box center [324, 358] width 324 height 33
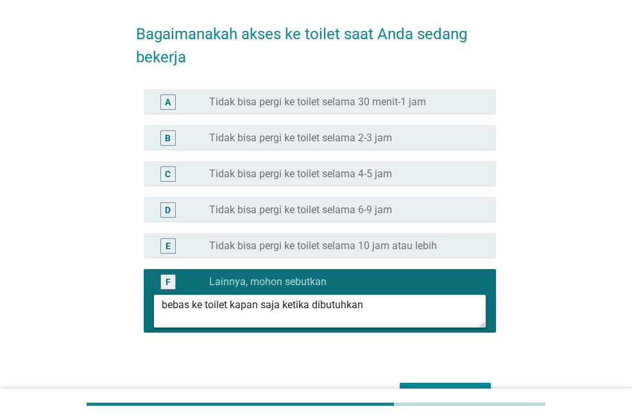
scroll to position [125, 0]
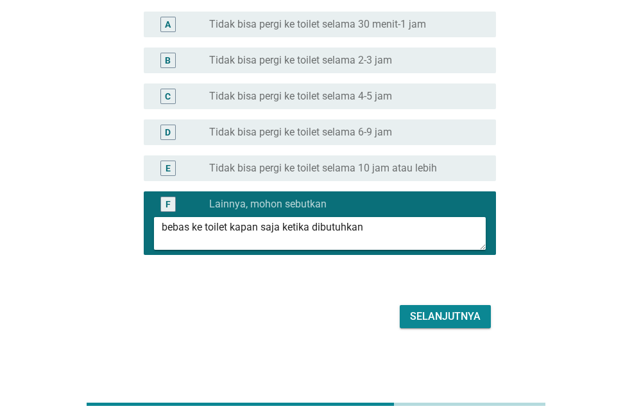
type textarea "bebas ke toilet kapan saja ketika dibutuhkan"
click at [421, 330] on div "Selanjutnya" at bounding box center [316, 316] width 360 height 31
drag, startPoint x: 426, startPoint y: 322, endPoint x: 410, endPoint y: 318, distance: 16.7
click at [426, 322] on div "Selanjutnya" at bounding box center [445, 316] width 71 height 15
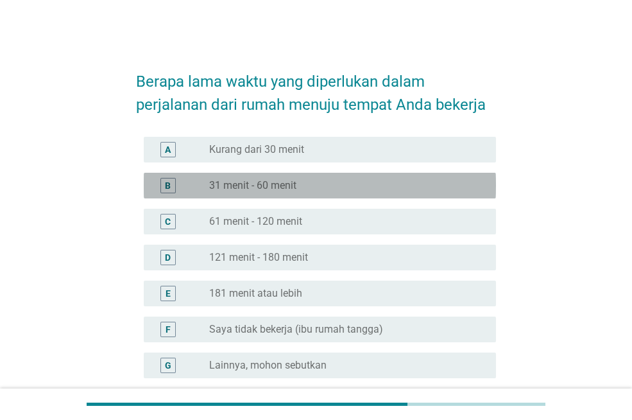
click at [218, 189] on label "31 menit - 60 menit" at bounding box center [252, 185] width 87 height 13
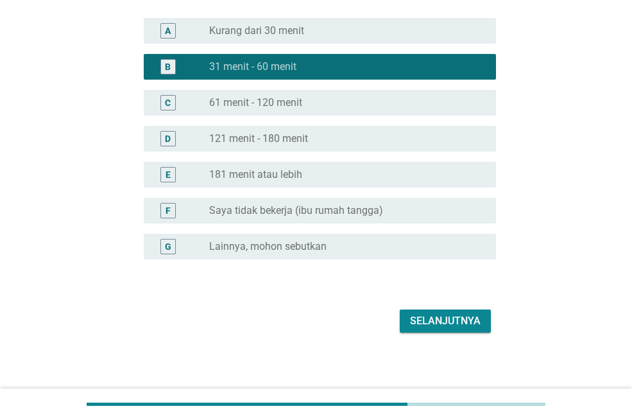
scroll to position [123, 0]
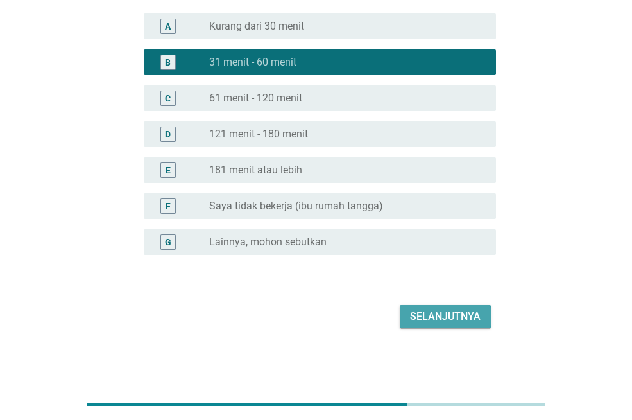
click at [433, 321] on div "Selanjutnya" at bounding box center [445, 316] width 71 height 15
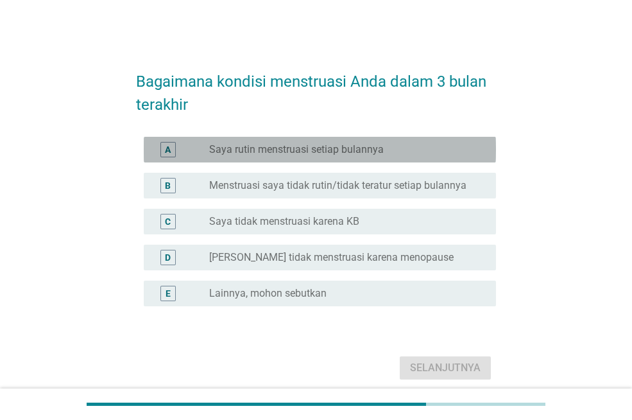
click at [306, 155] on label "Saya rutin menstruasi setiap bulannya" at bounding box center [296, 149] width 175 height 13
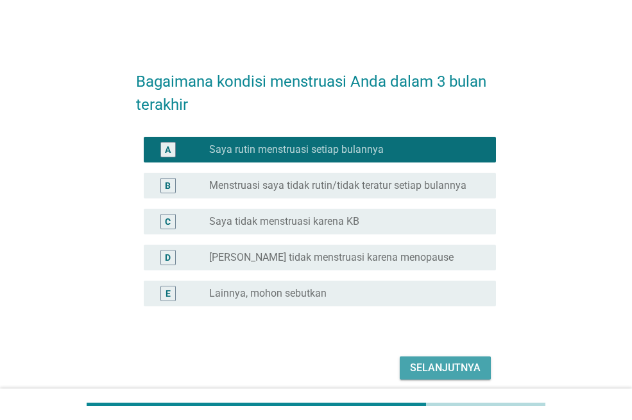
click at [452, 372] on div "Selanjutnya" at bounding box center [445, 367] width 71 height 15
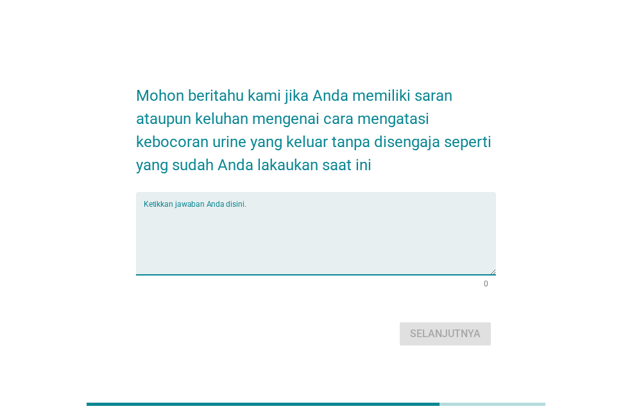
click at [225, 247] on textarea "Ketikkan jawaban Anda disini." at bounding box center [320, 240] width 352 height 67
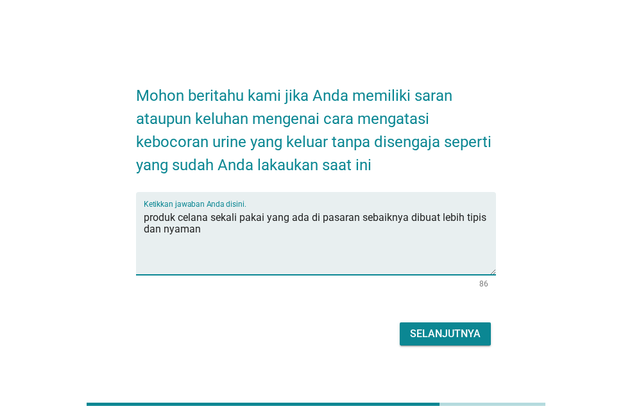
type textarea "produk celana sekali pakai yang ada di pasaran sebaiknya dibuat lebih tipis dan…"
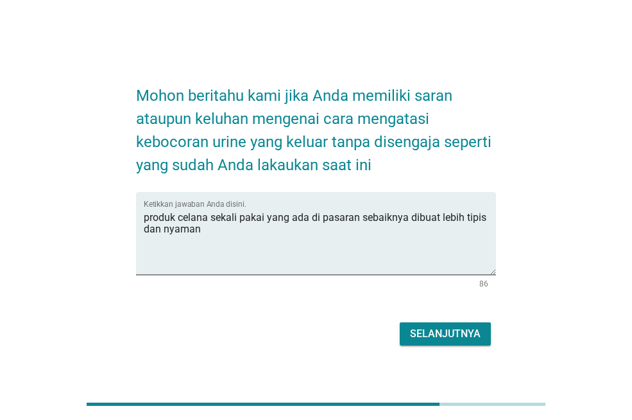
click at [482, 337] on button "Selanjutnya" at bounding box center [445, 333] width 91 height 23
